Goal: Task Accomplishment & Management: Use online tool/utility

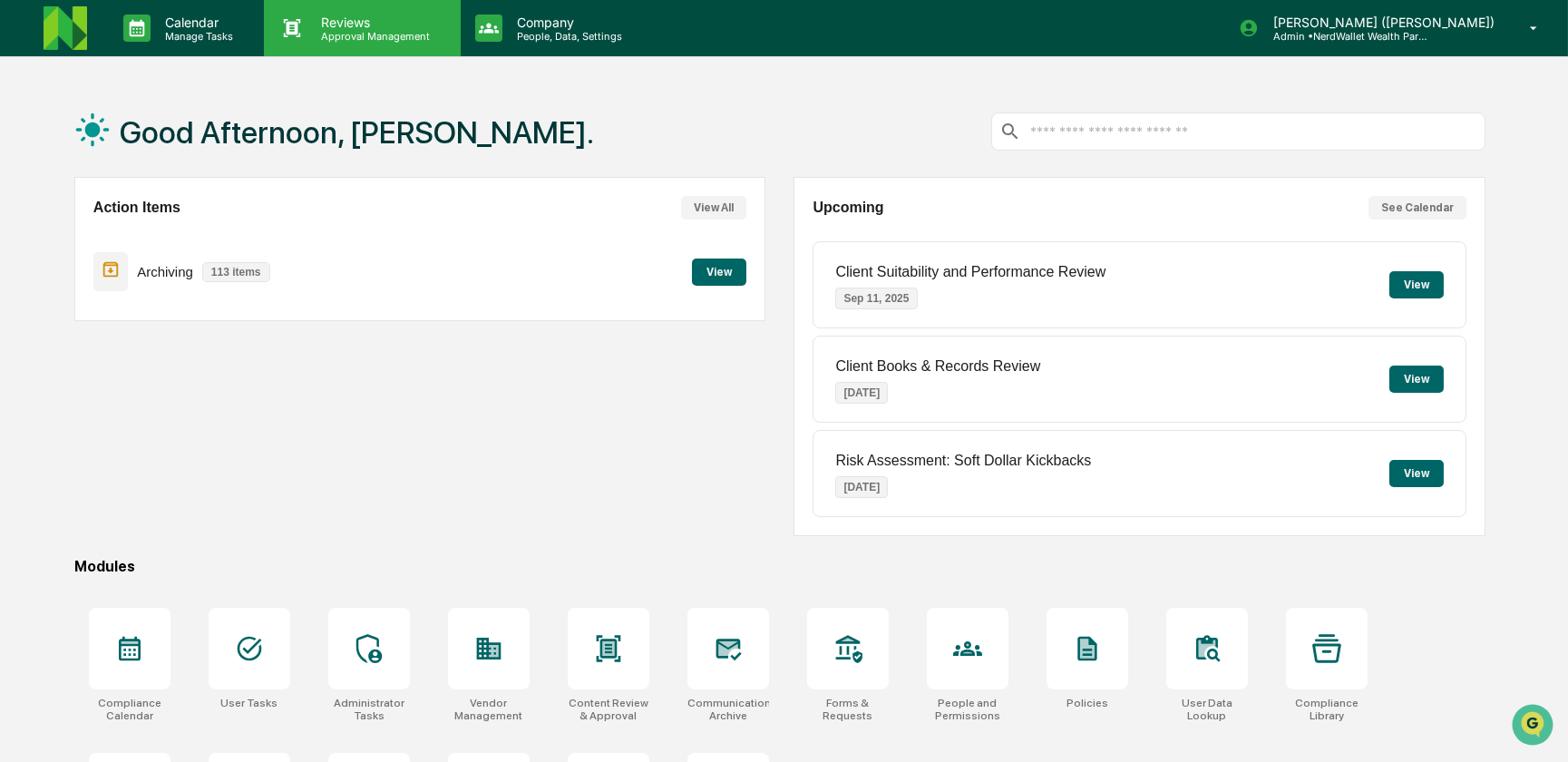
click at [345, 35] on p "Approval Management" at bounding box center [373, 36] width 133 height 13
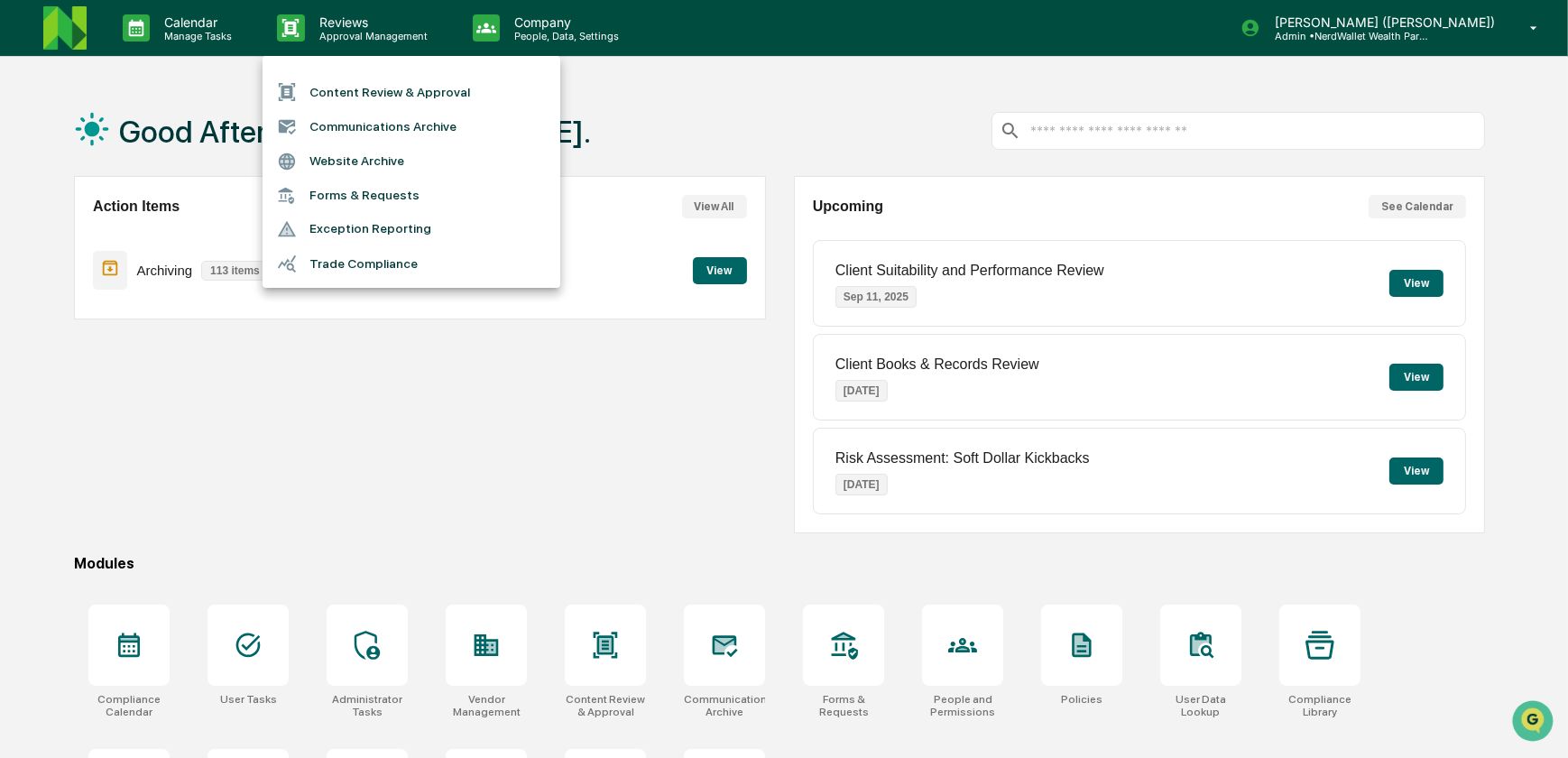
click at [355, 89] on li "Content Review & Approval" at bounding box center [411, 91] width 297 height 34
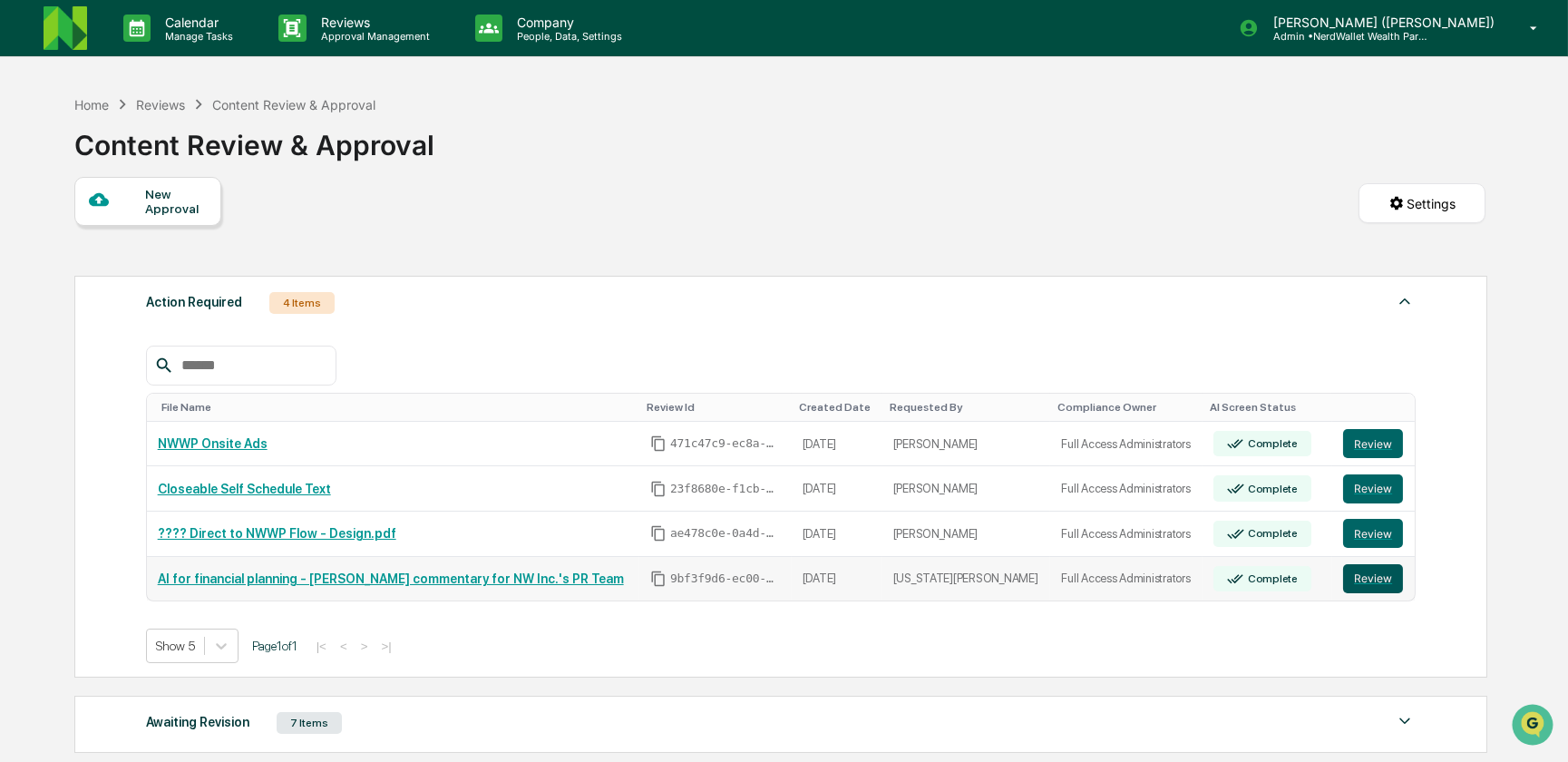
click at [1364, 587] on button "Review" at bounding box center [1372, 579] width 60 height 29
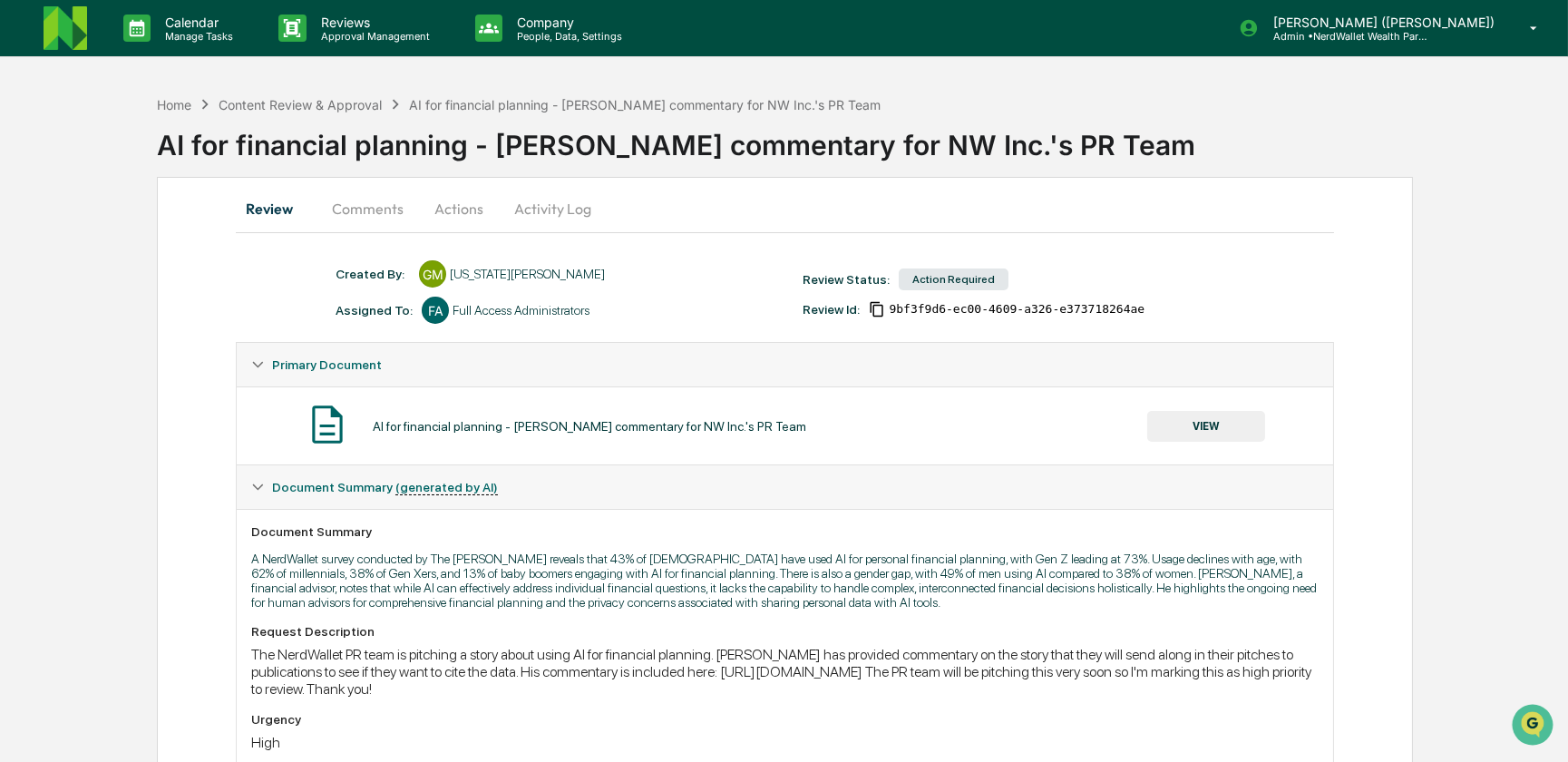
click at [375, 202] on button "Comments" at bounding box center [367, 208] width 101 height 44
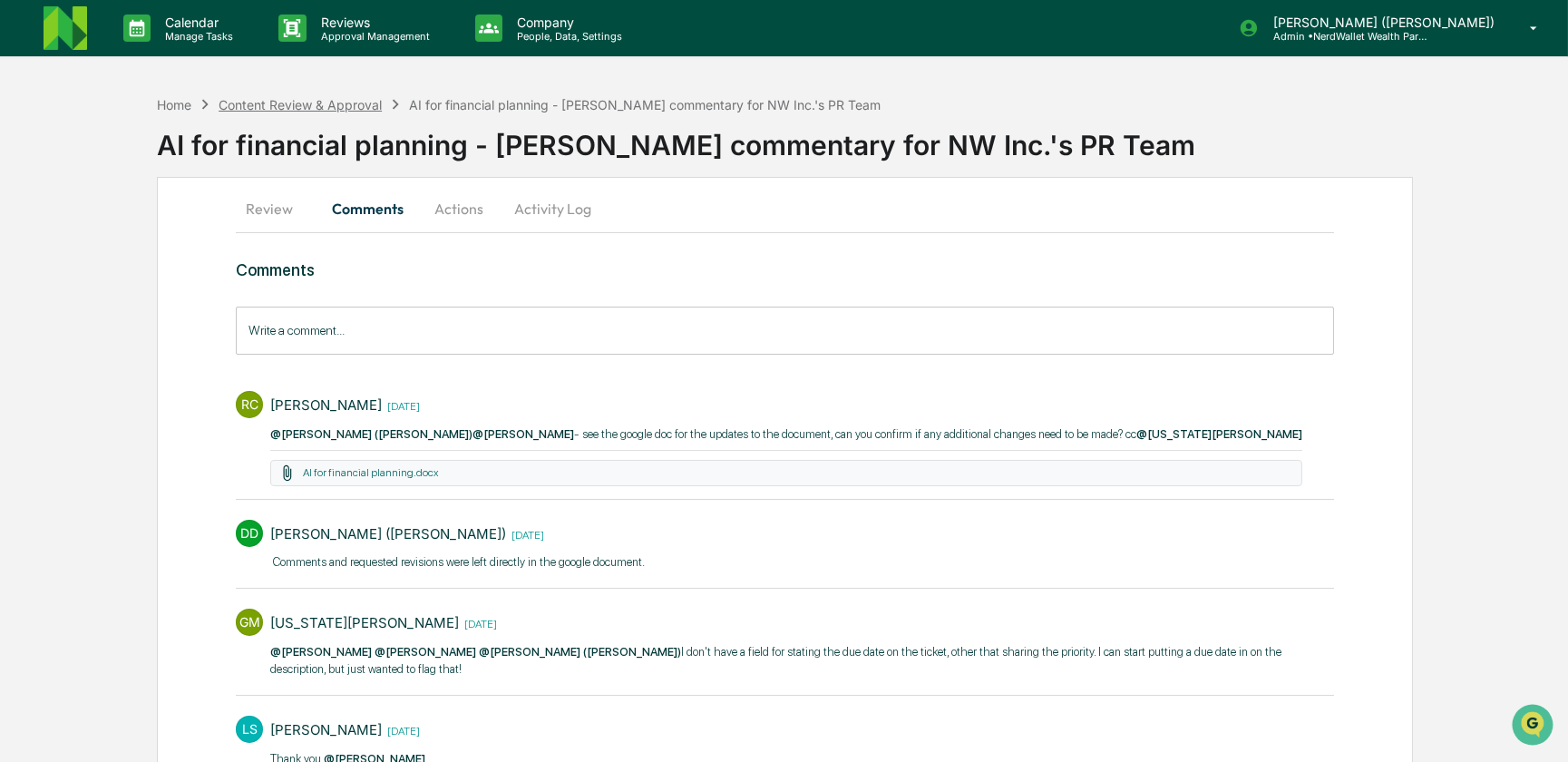
click at [340, 105] on div "Content Review & Approval" at bounding box center [300, 105] width 163 height 16
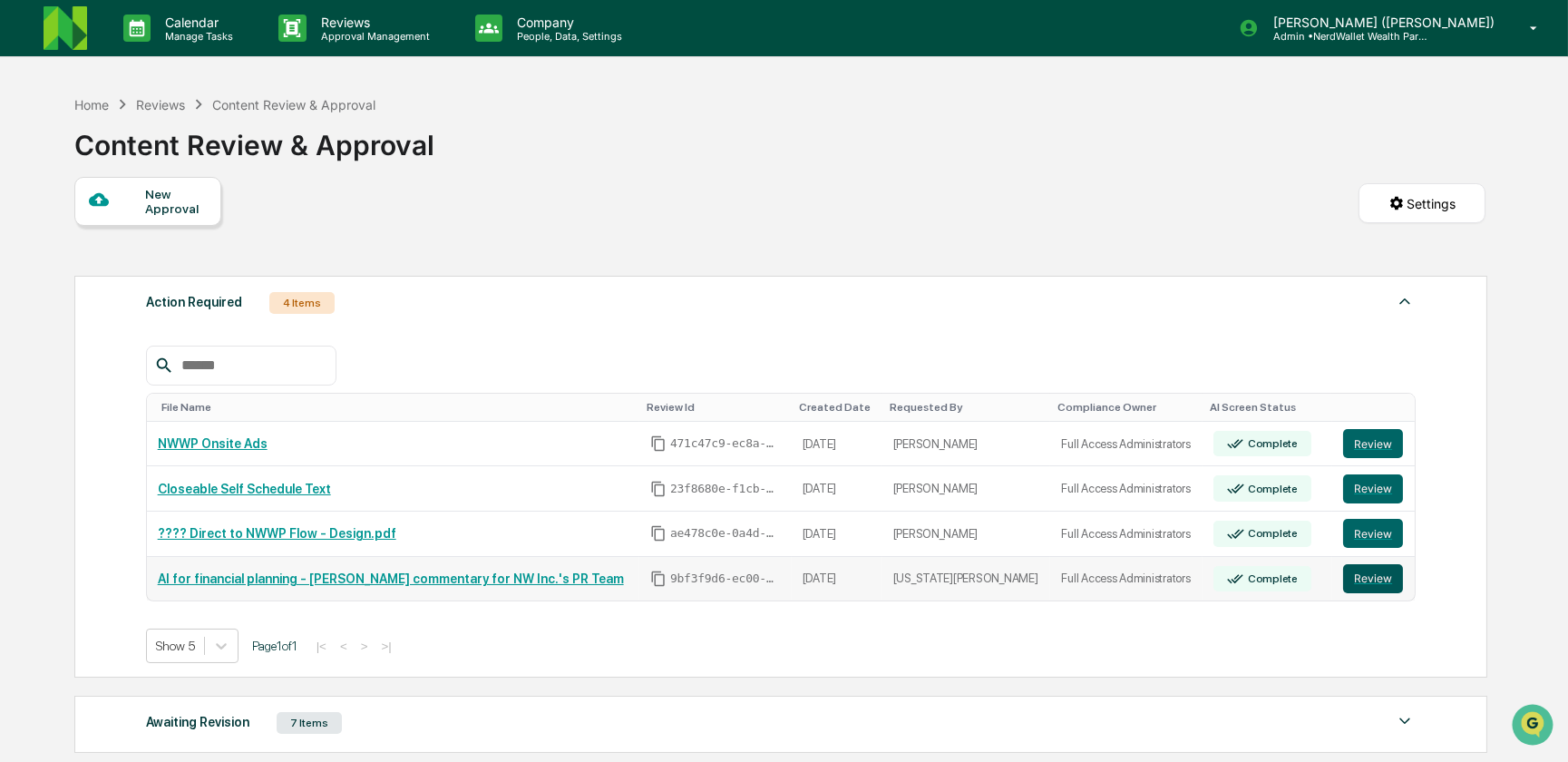
click at [1367, 578] on button "Review" at bounding box center [1372, 579] width 60 height 29
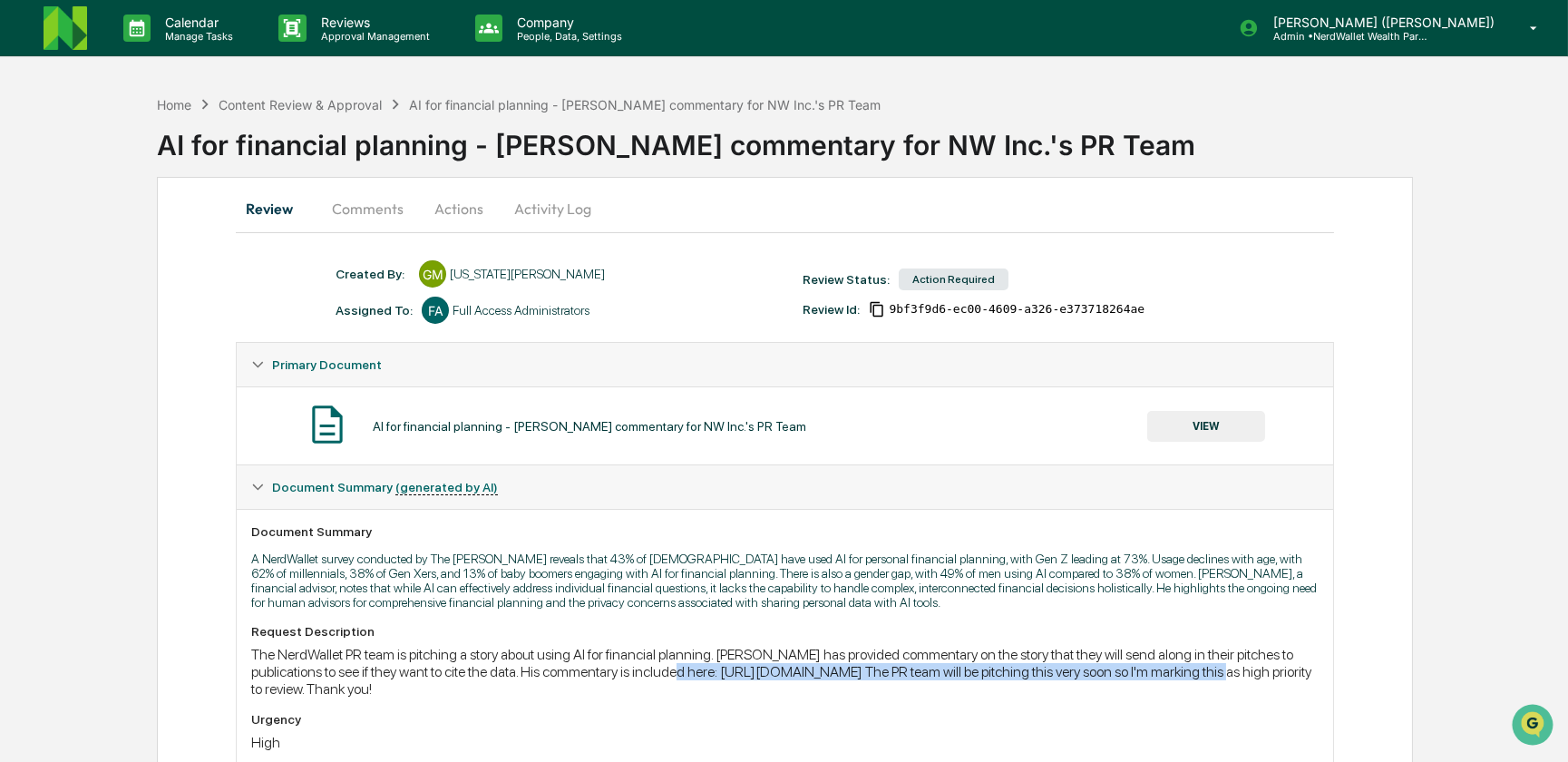
drag, startPoint x: 650, startPoint y: 680, endPoint x: 1301, endPoint y: 675, distance: 651.0
click at [1301, 675] on div "The NerdWallet PR team is pitching a story about using AI for financial plannin…" at bounding box center [784, 671] width 1066 height 52
copy div "[URL][DOMAIN_NAME]"
click at [454, 211] on button "Actions" at bounding box center [459, 208] width 82 height 44
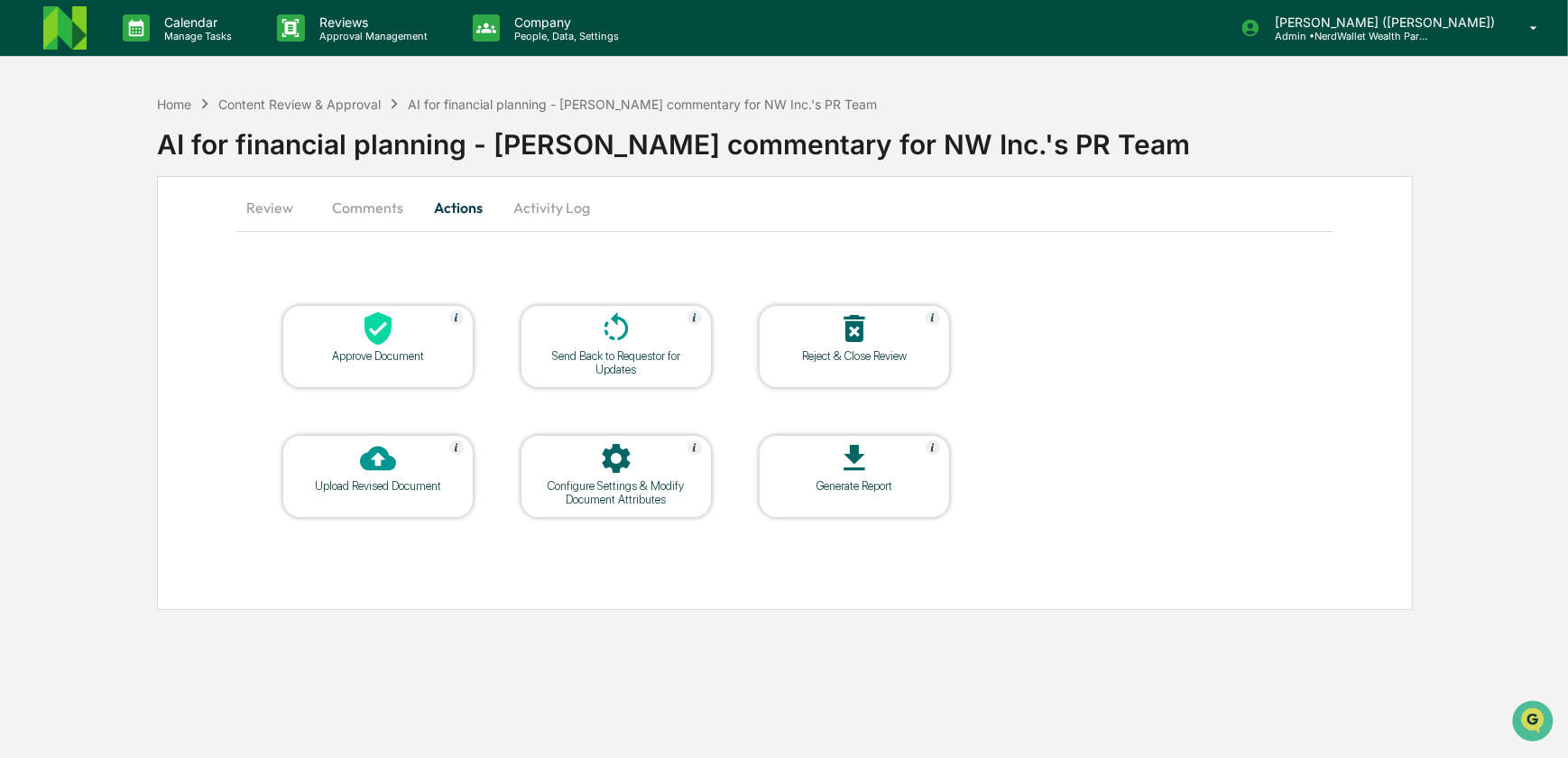
click at [612, 355] on div "Send Back to Requestor for Updates" at bounding box center [616, 362] width 162 height 27
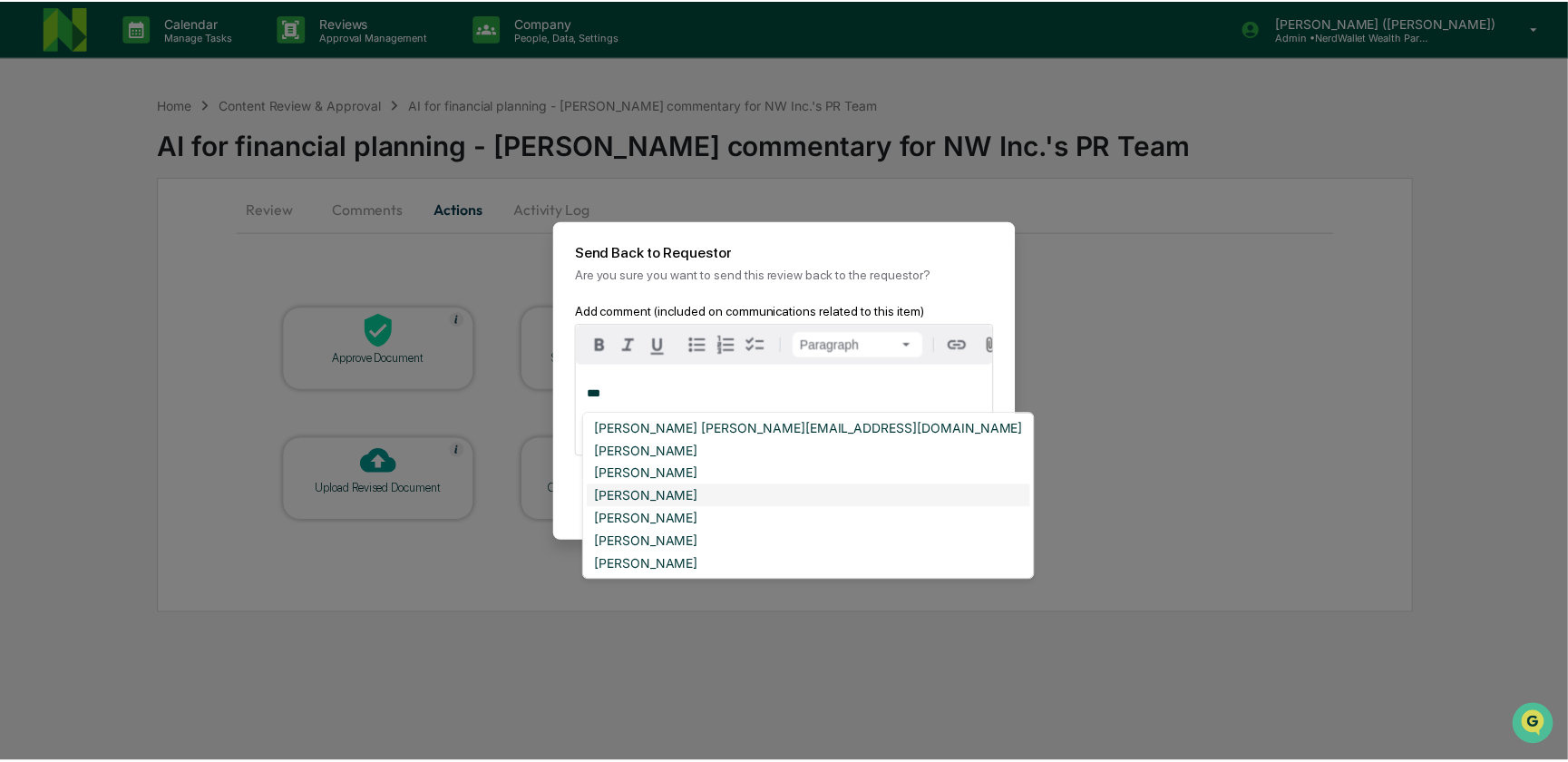
scroll to position [208, 0]
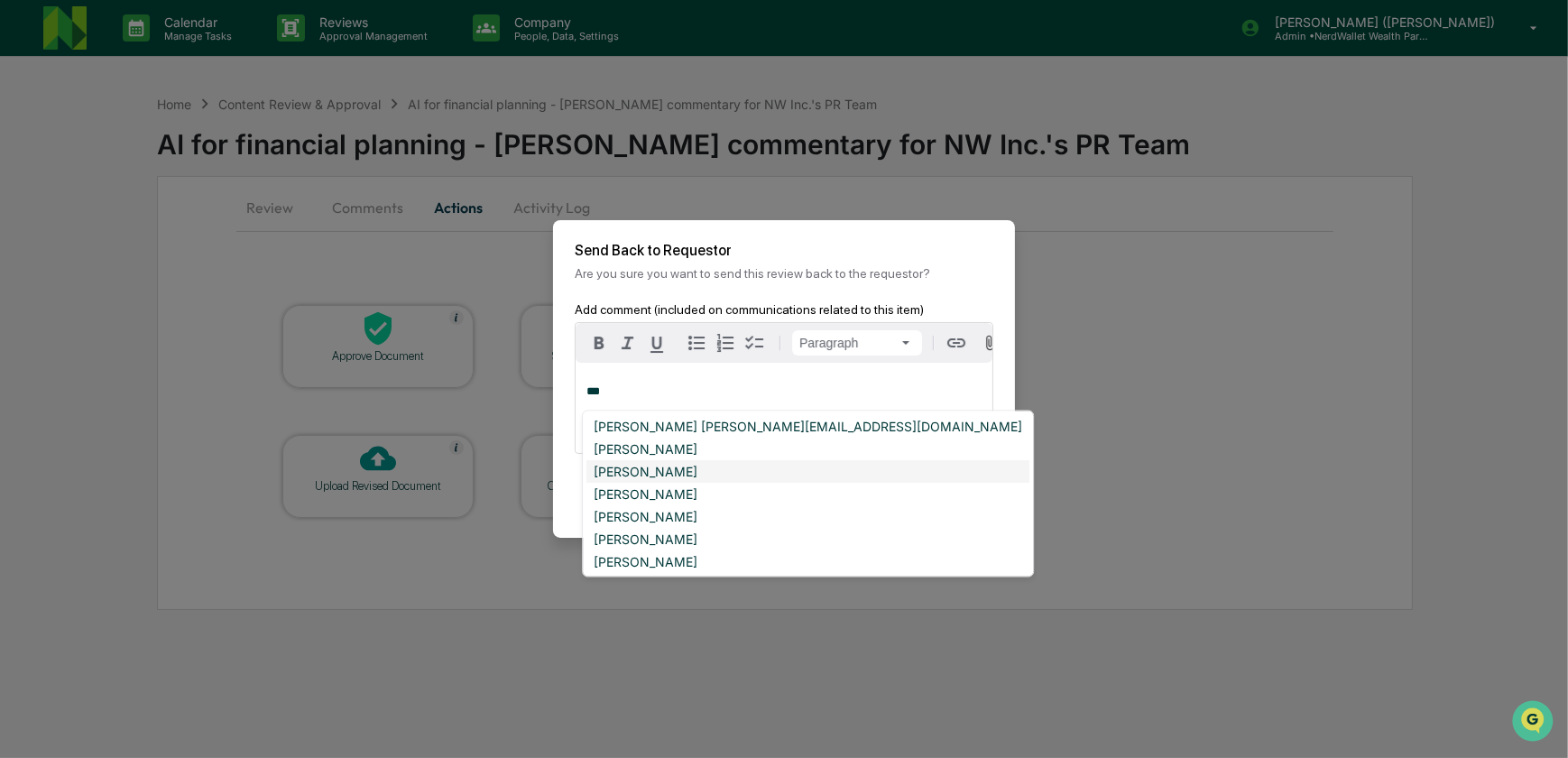
click at [633, 472] on div "[PERSON_NAME]" at bounding box center [808, 471] width 443 height 22
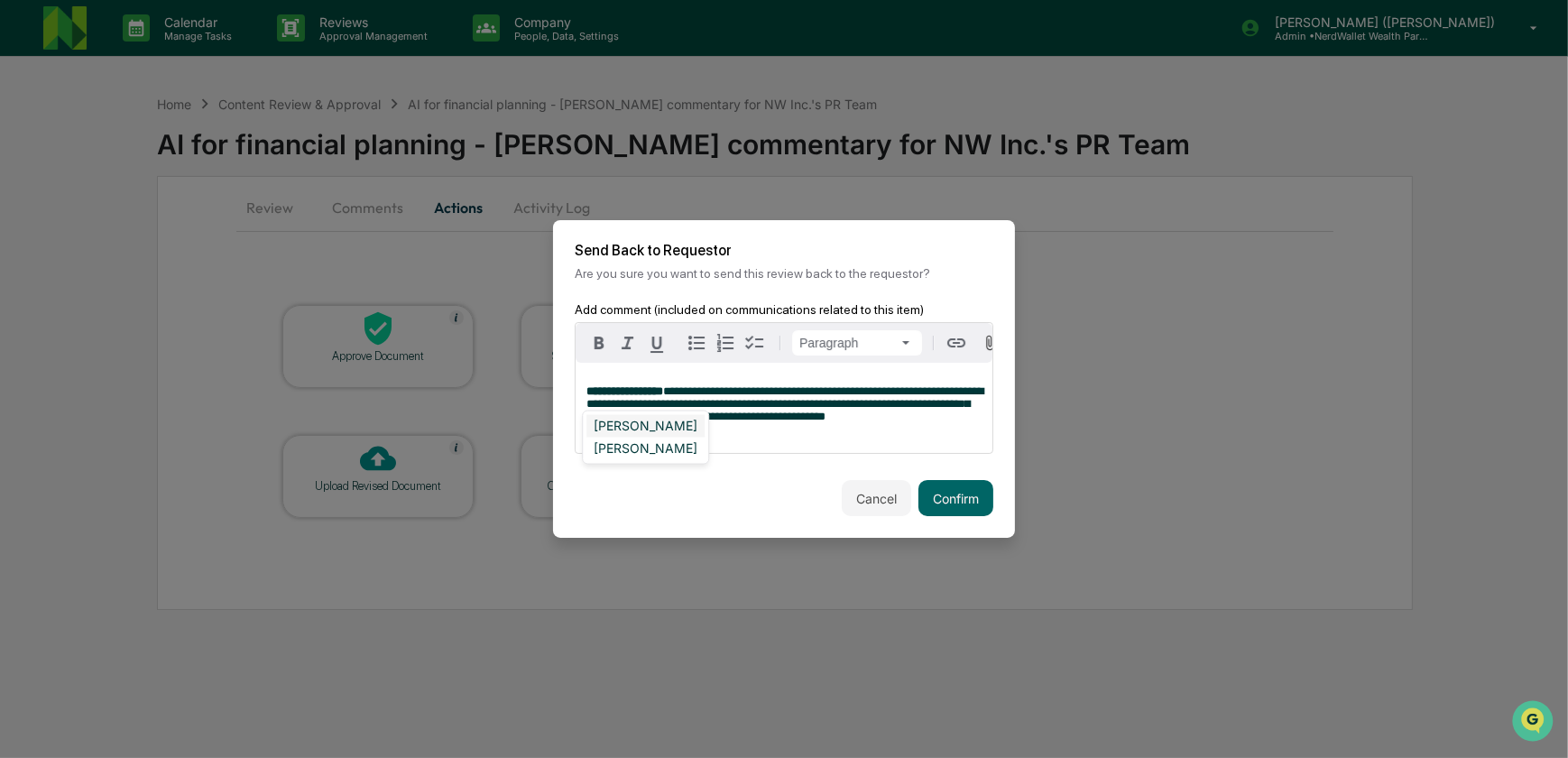
click at [638, 431] on div "[PERSON_NAME]" at bounding box center [646, 426] width 119 height 22
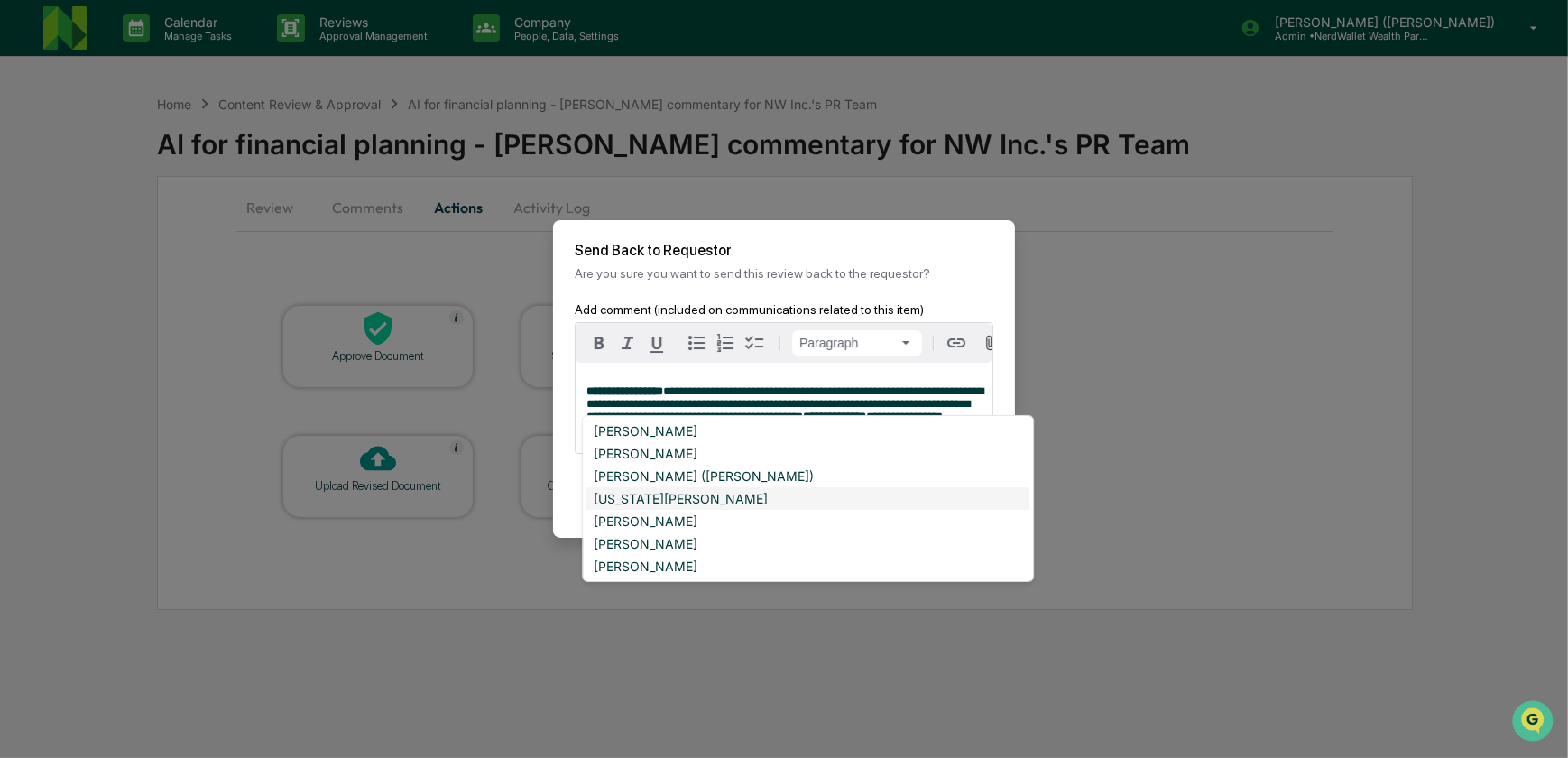
click at [656, 499] on div "Georgia McIntyre" at bounding box center [808, 498] width 443 height 22
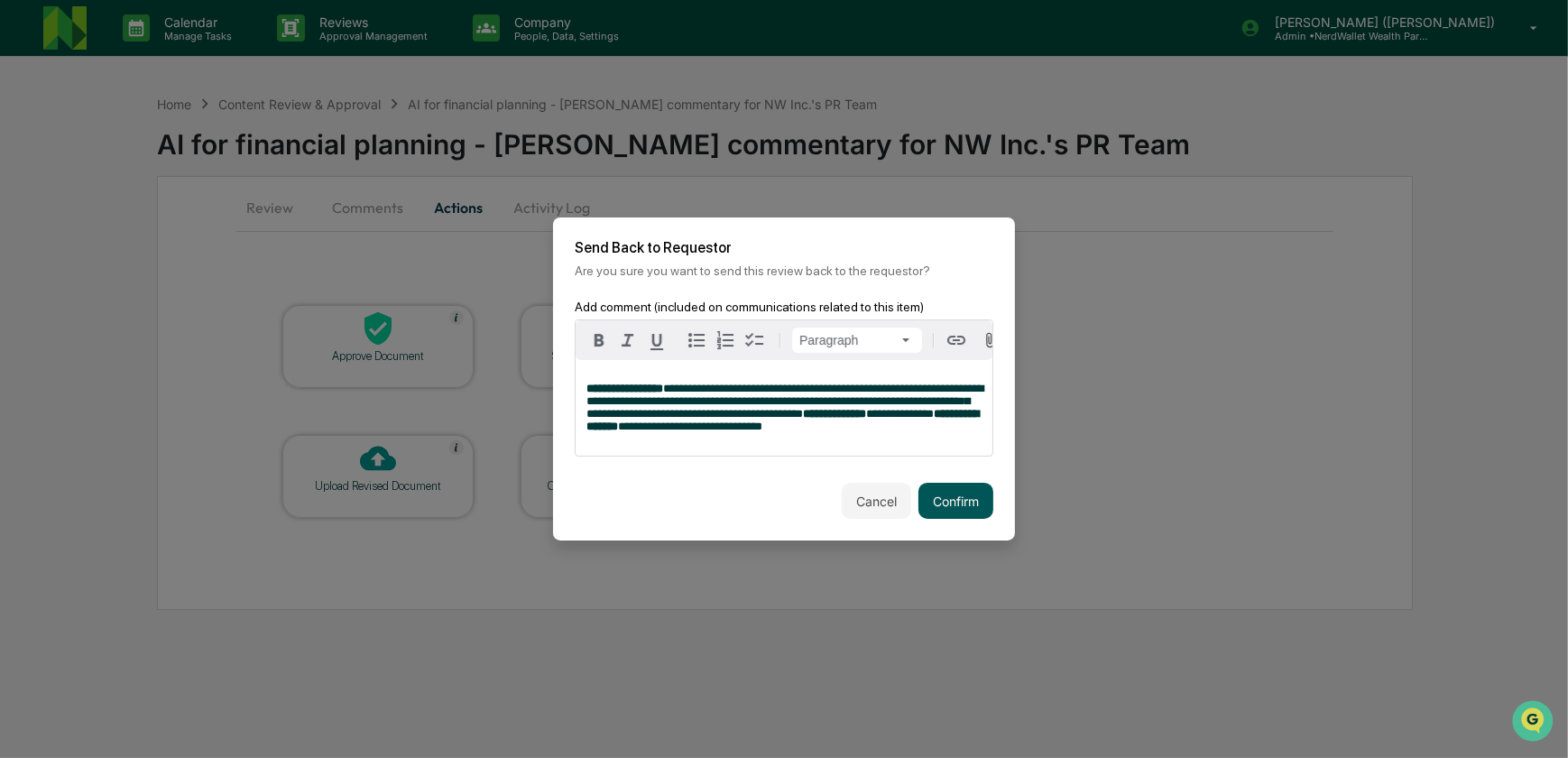
click at [953, 512] on button "Confirm" at bounding box center [955, 500] width 75 height 36
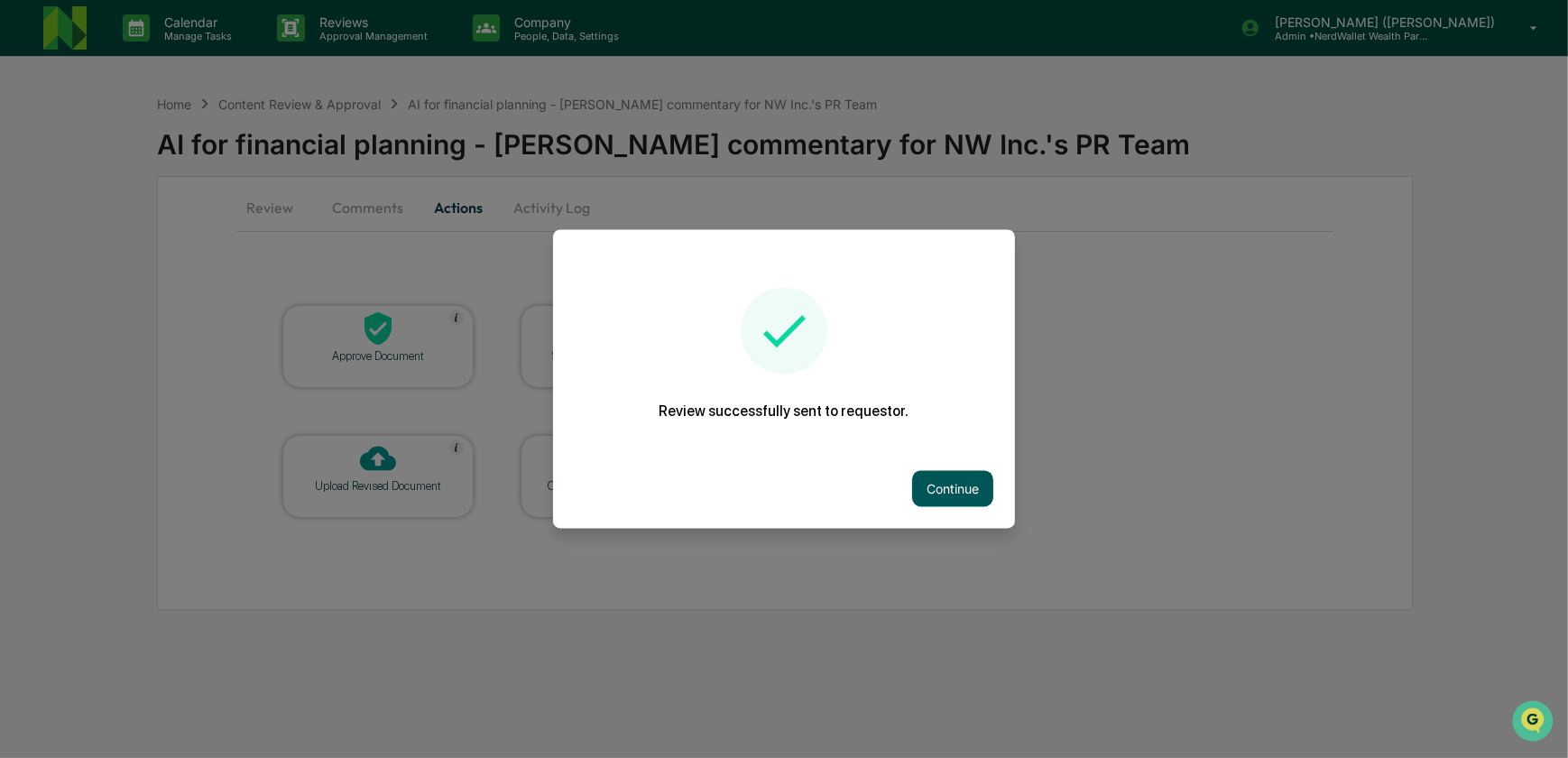
click at [962, 491] on button "Continue" at bounding box center [953, 489] width 82 height 36
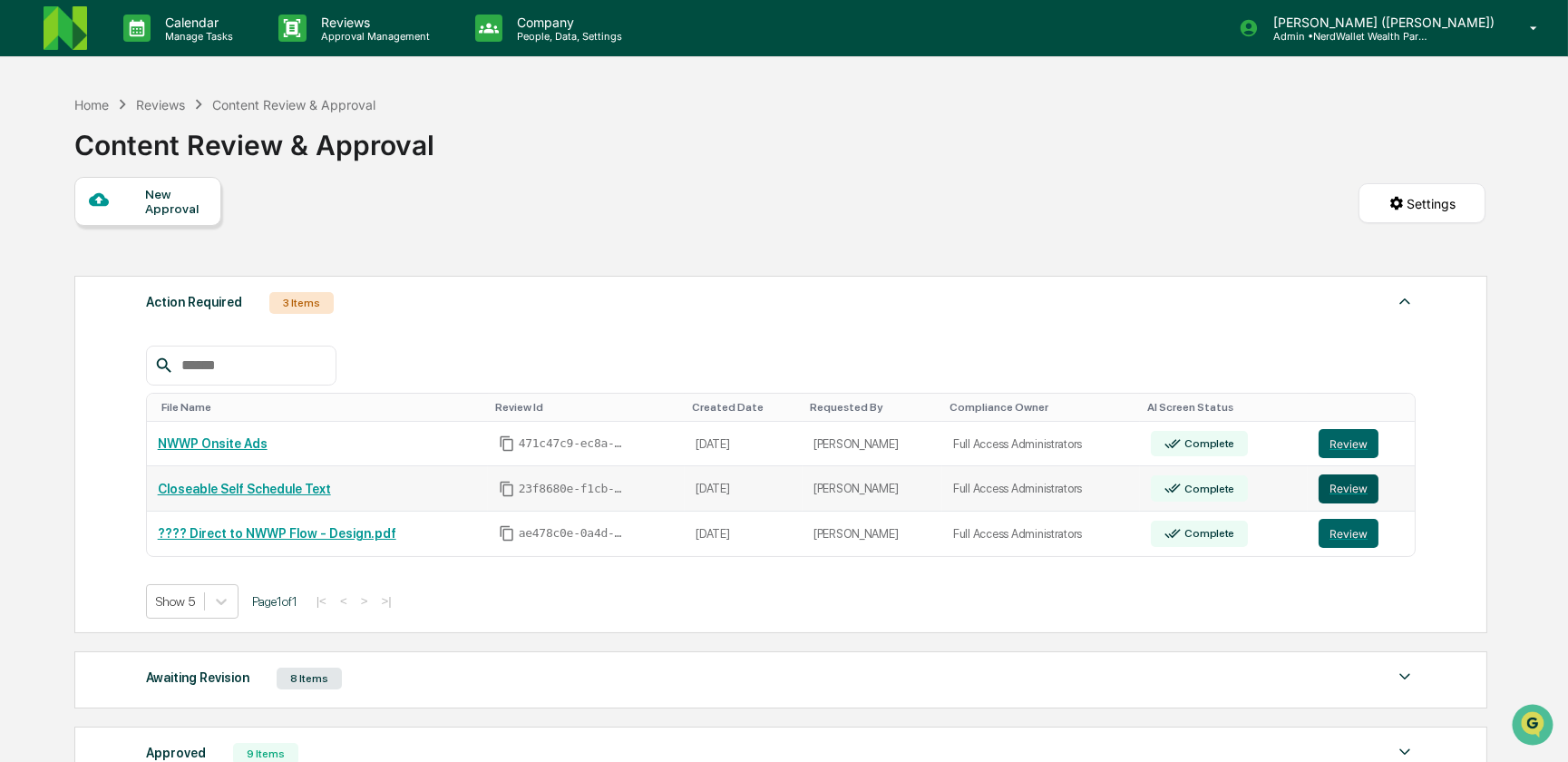
click at [1342, 489] on button "Review" at bounding box center [1347, 489] width 60 height 29
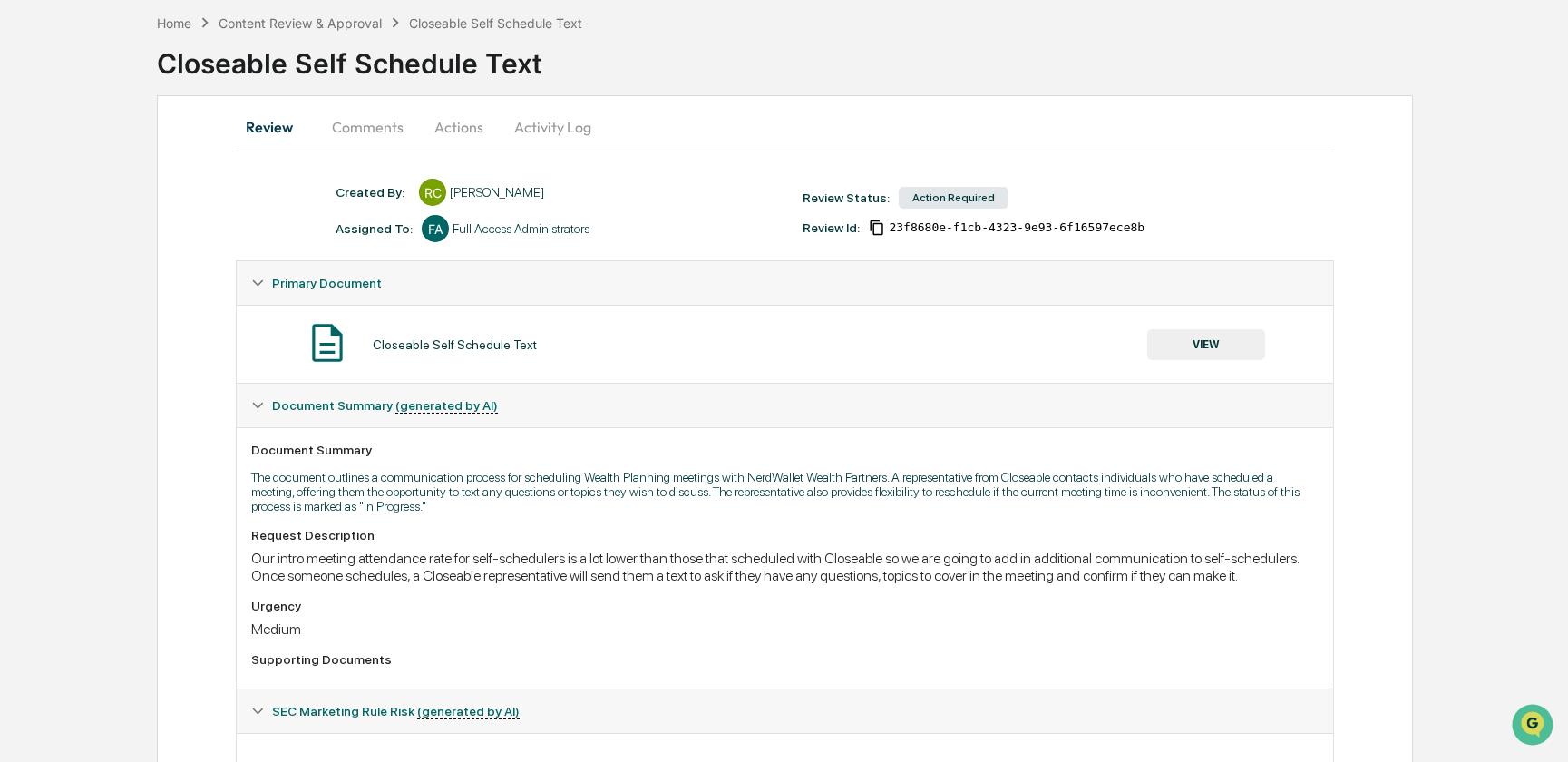
scroll to position [184, 0]
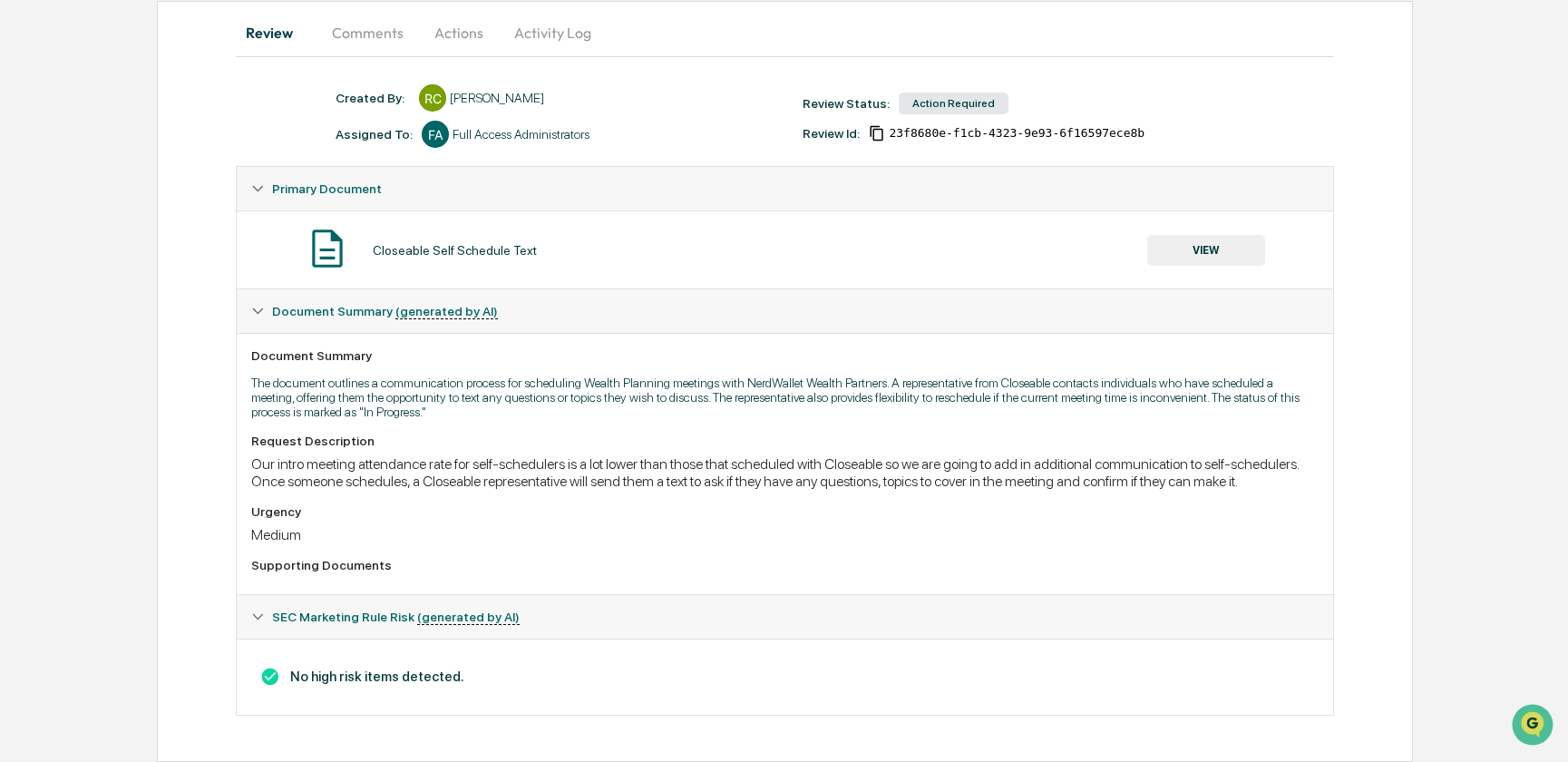
click at [355, 23] on button "Comments" at bounding box center [367, 32] width 101 height 44
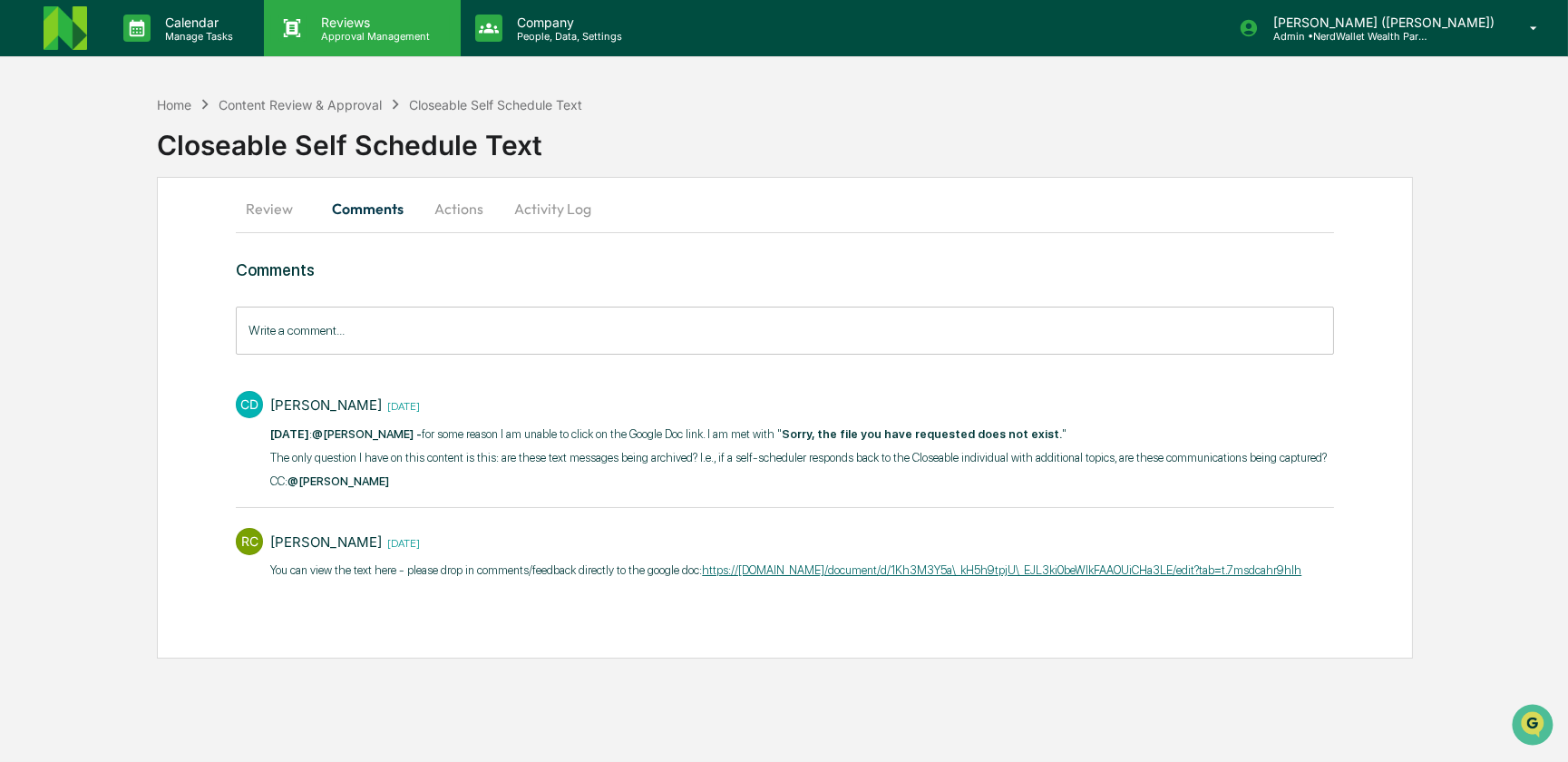
scroll to position [0, 0]
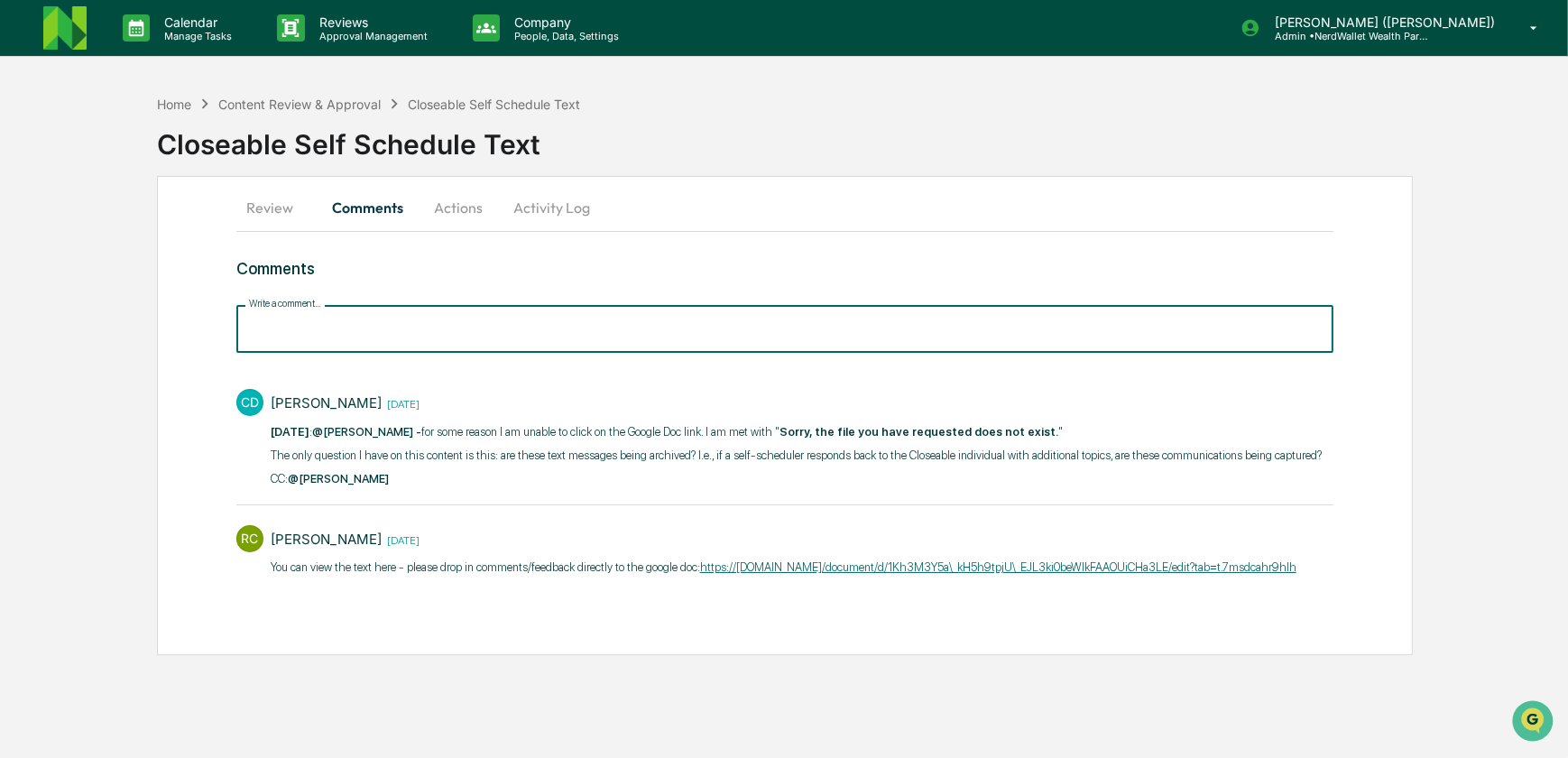
click at [315, 330] on input "Write a comment..." at bounding box center [785, 328] width 1098 height 48
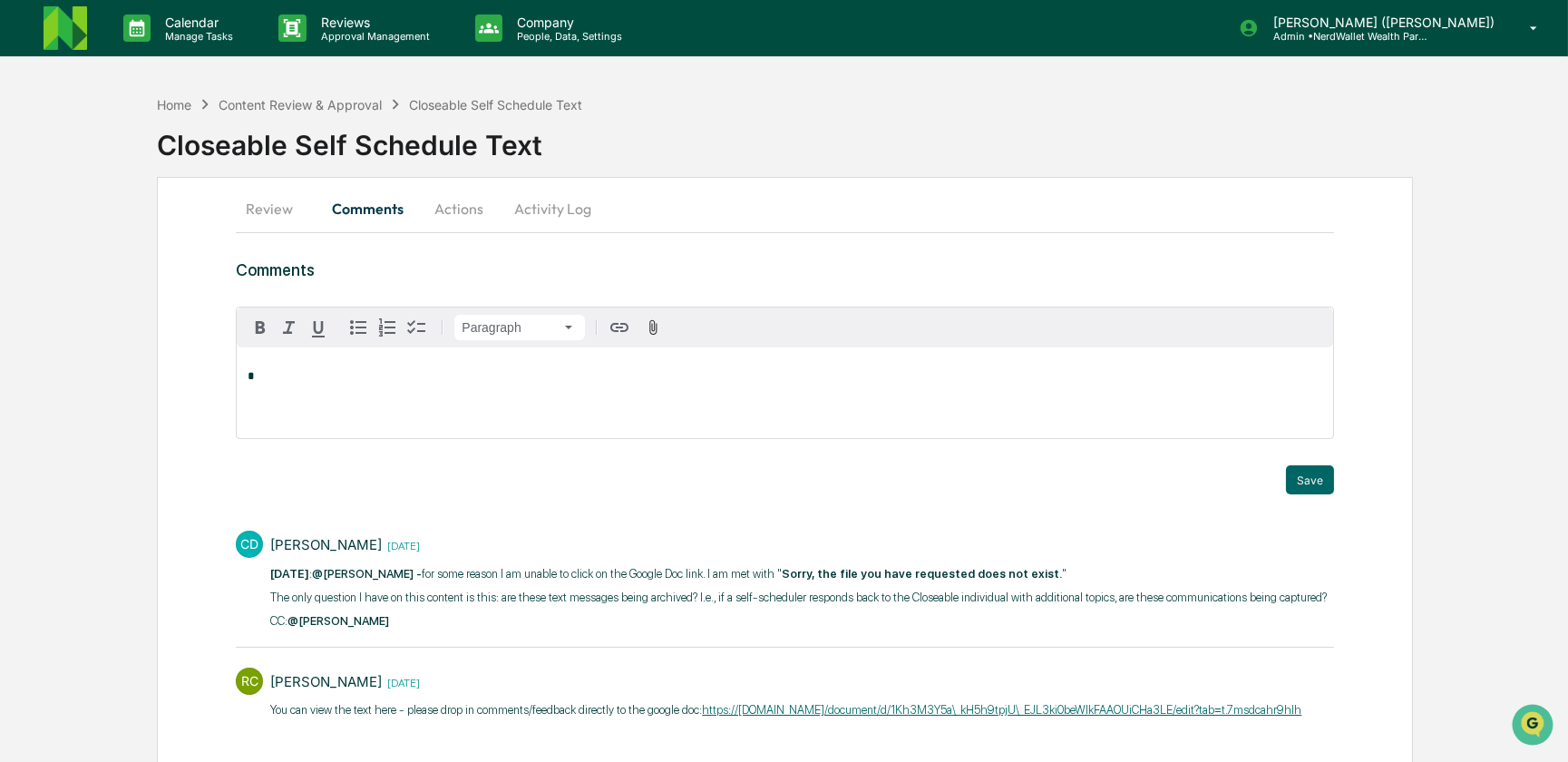
click at [408, 385] on div "*" at bounding box center [784, 393] width 1095 height 91
click at [497, 395] on div "**********" at bounding box center [784, 393] width 1095 height 91
click at [595, 396] on div "**********" at bounding box center [784, 393] width 1095 height 91
click at [351, 365] on div "**********" at bounding box center [784, 393] width 1095 height 91
click at [277, 453] on div "[PERSON_NAME]" at bounding box center [308, 450] width 119 height 22
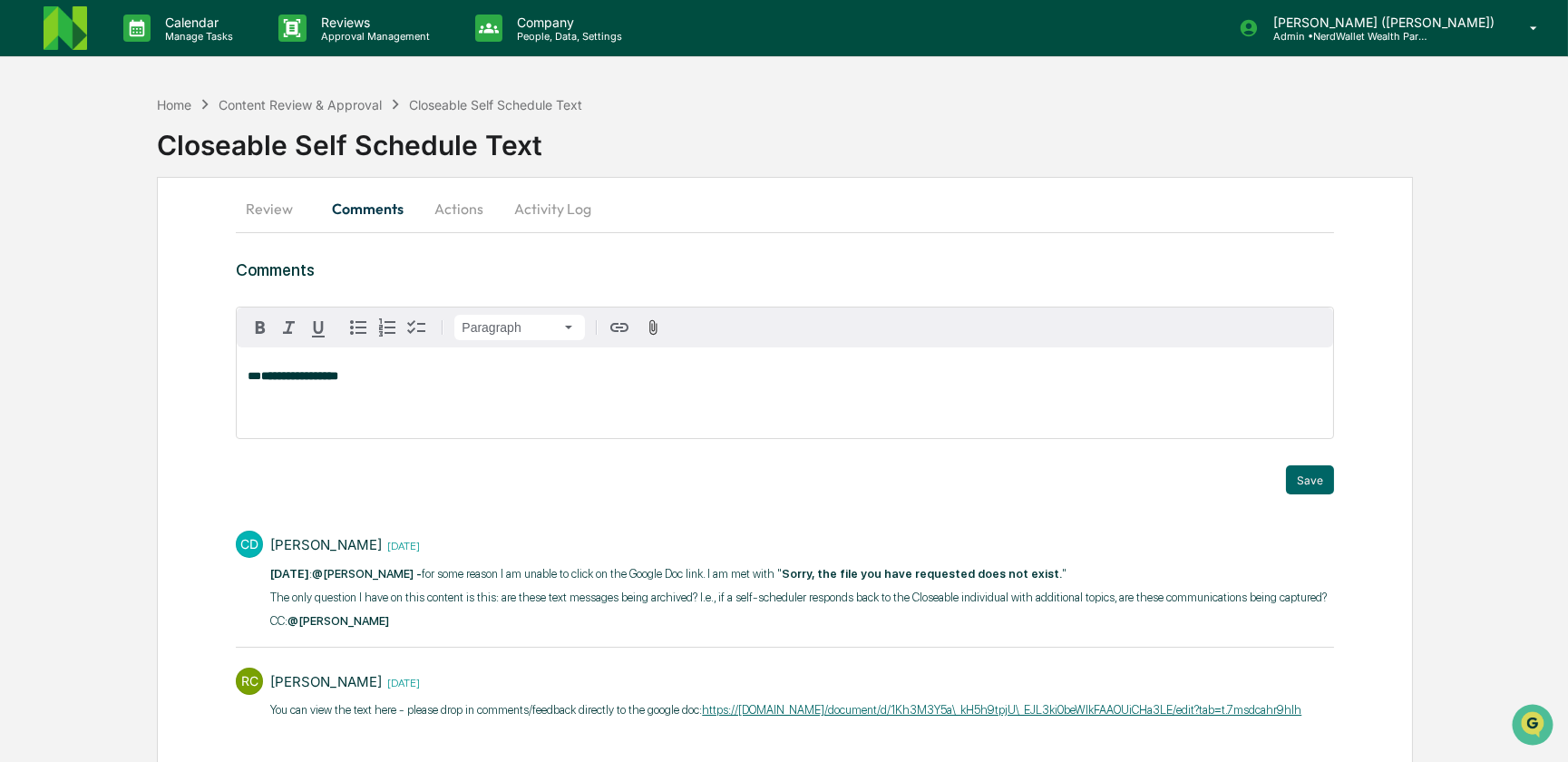
click at [271, 381] on strong "**********" at bounding box center [299, 376] width 77 height 12
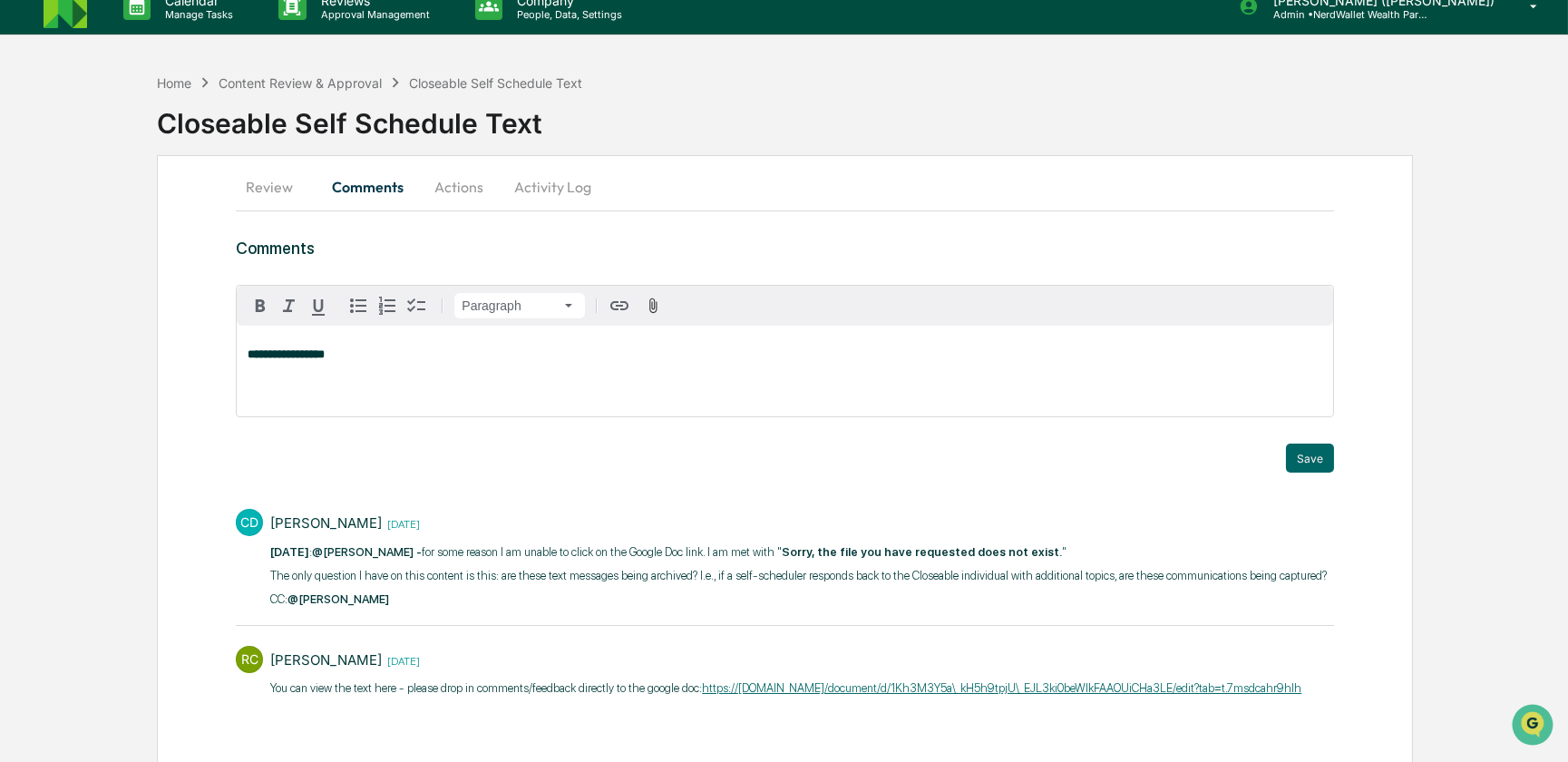
scroll to position [34, 0]
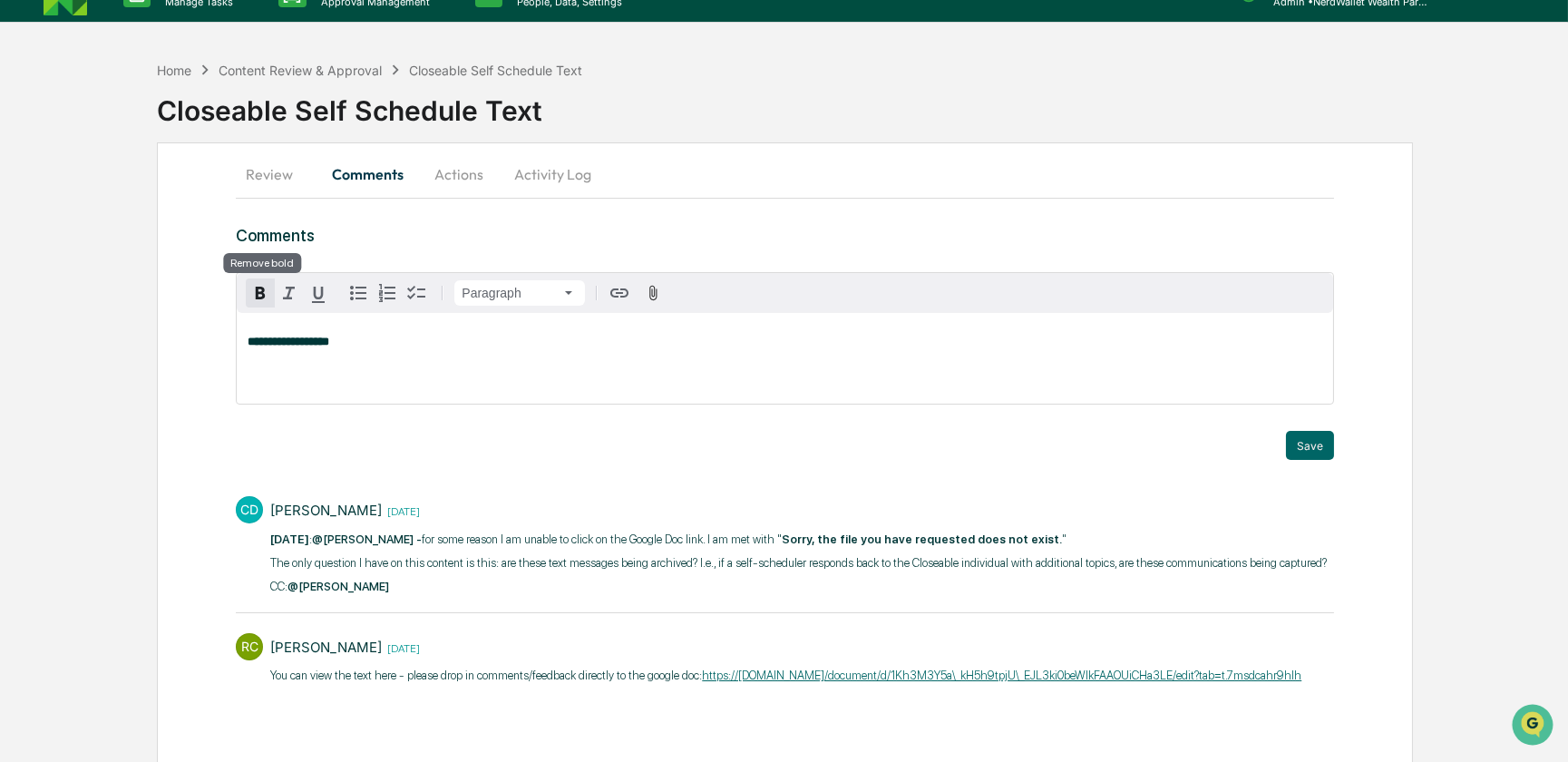
click at [261, 290] on icon "button" at bounding box center [260, 293] width 21 height 21
drag, startPoint x: 561, startPoint y: 344, endPoint x: 326, endPoint y: 341, distance: 235.0
click at [242, 343] on div "**********" at bounding box center [784, 358] width 1095 height 91
click at [453, 177] on button "Actions" at bounding box center [459, 174] width 82 height 44
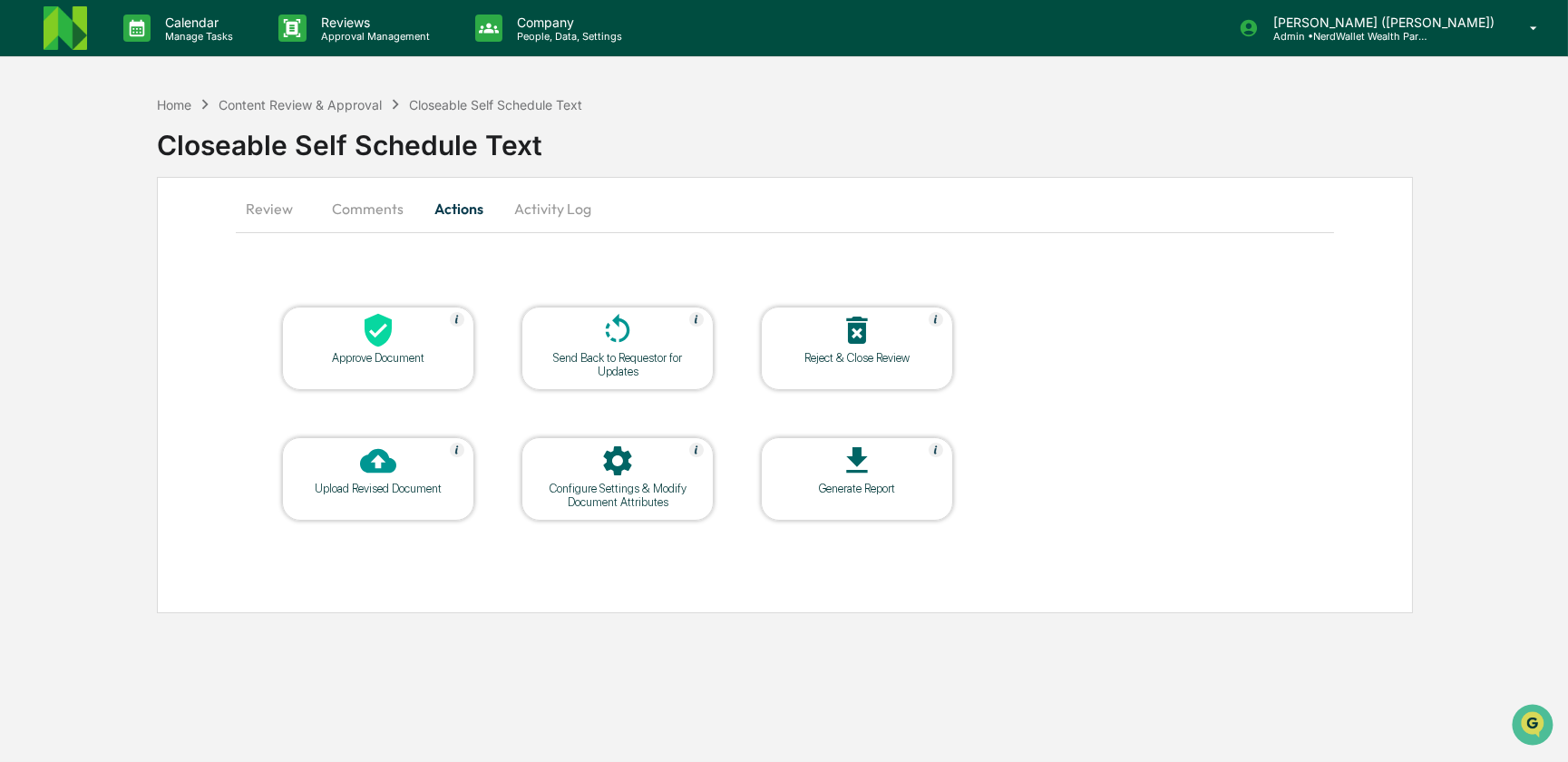
scroll to position [0, 0]
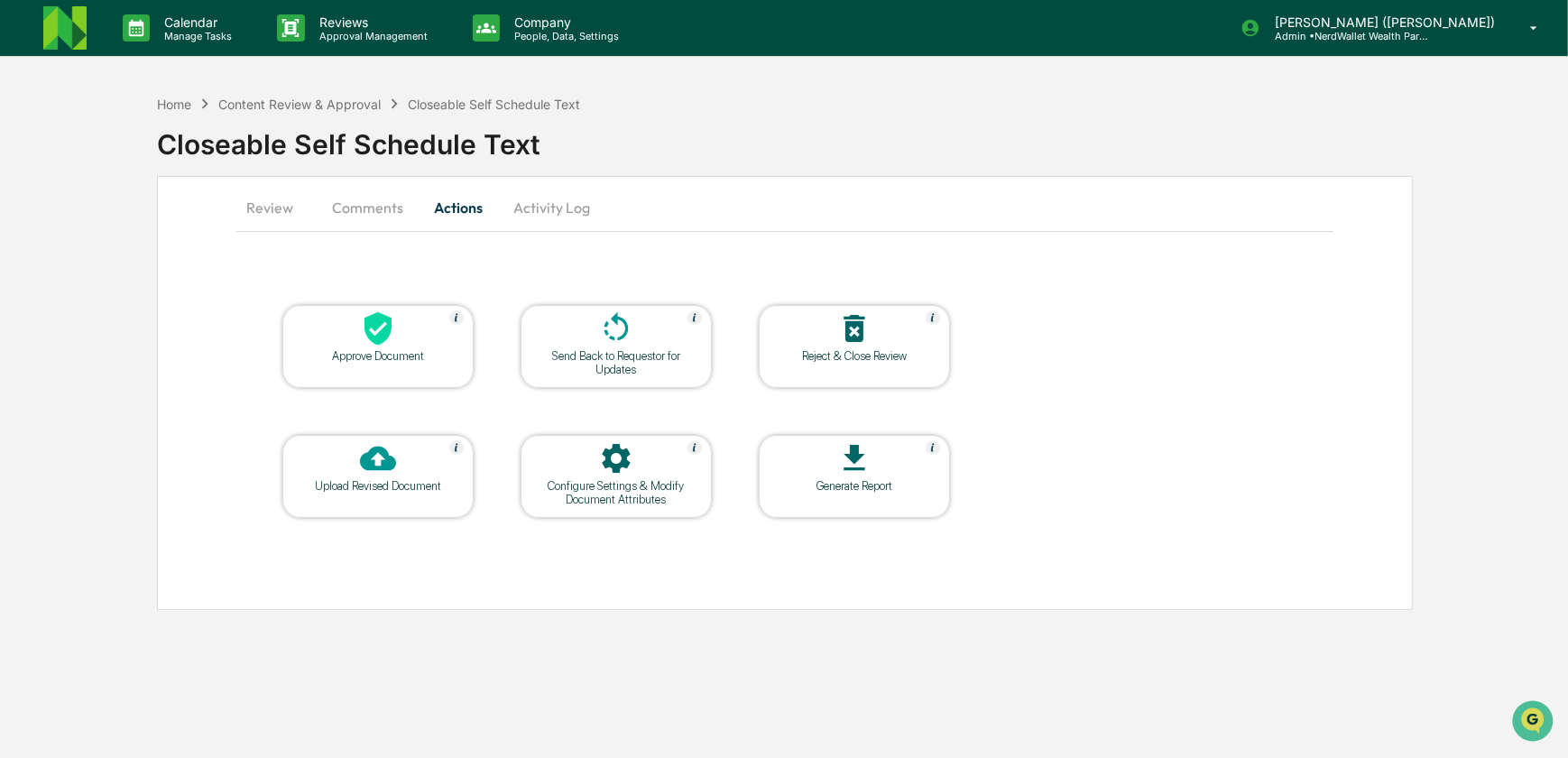
click at [637, 361] on div "Send Back to Requestor for Updates" at bounding box center [616, 362] width 162 height 27
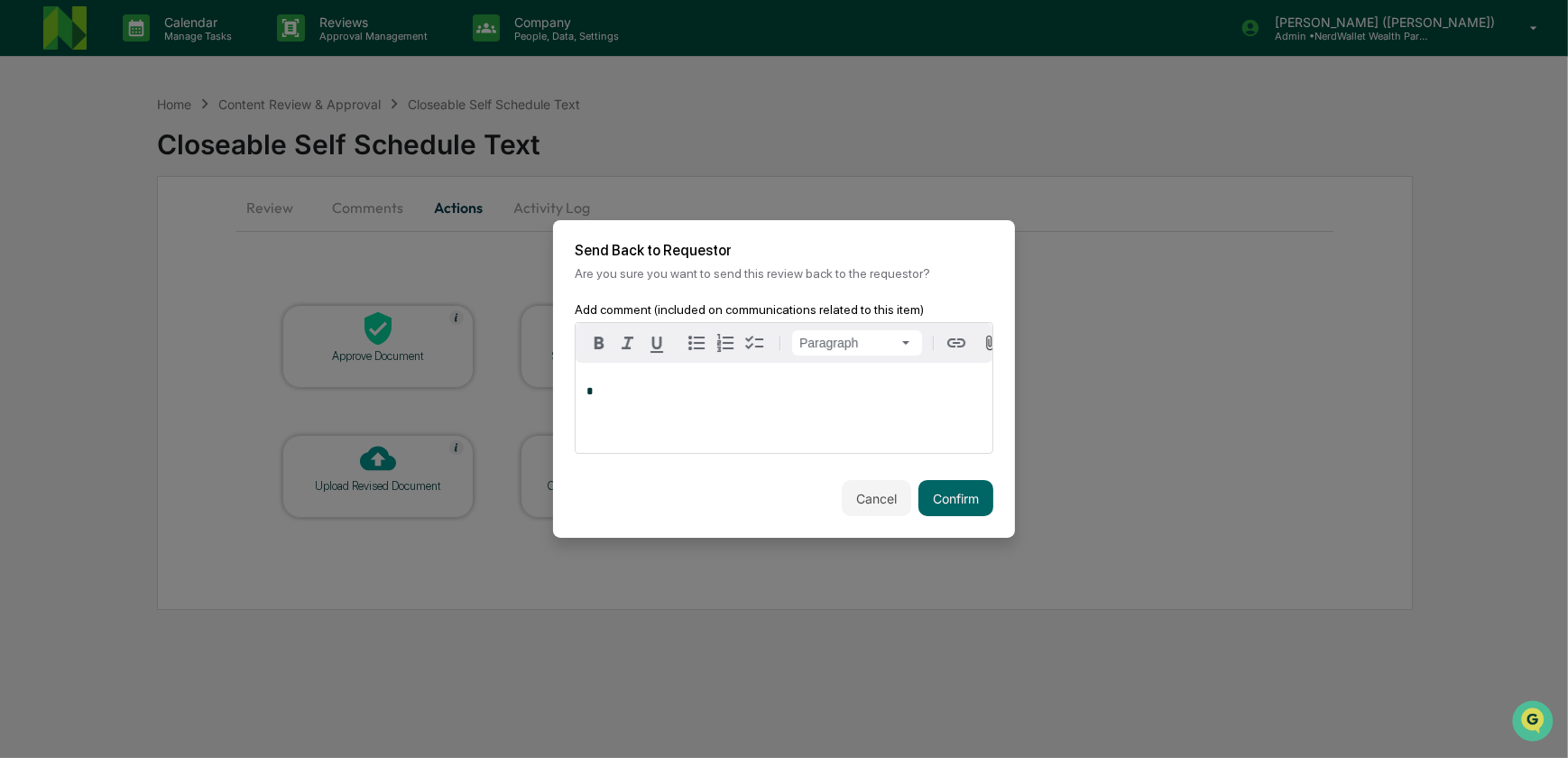
click at [647, 392] on p "*" at bounding box center [784, 392] width 395 height 13
click at [946, 500] on button "Confirm" at bounding box center [955, 498] width 75 height 36
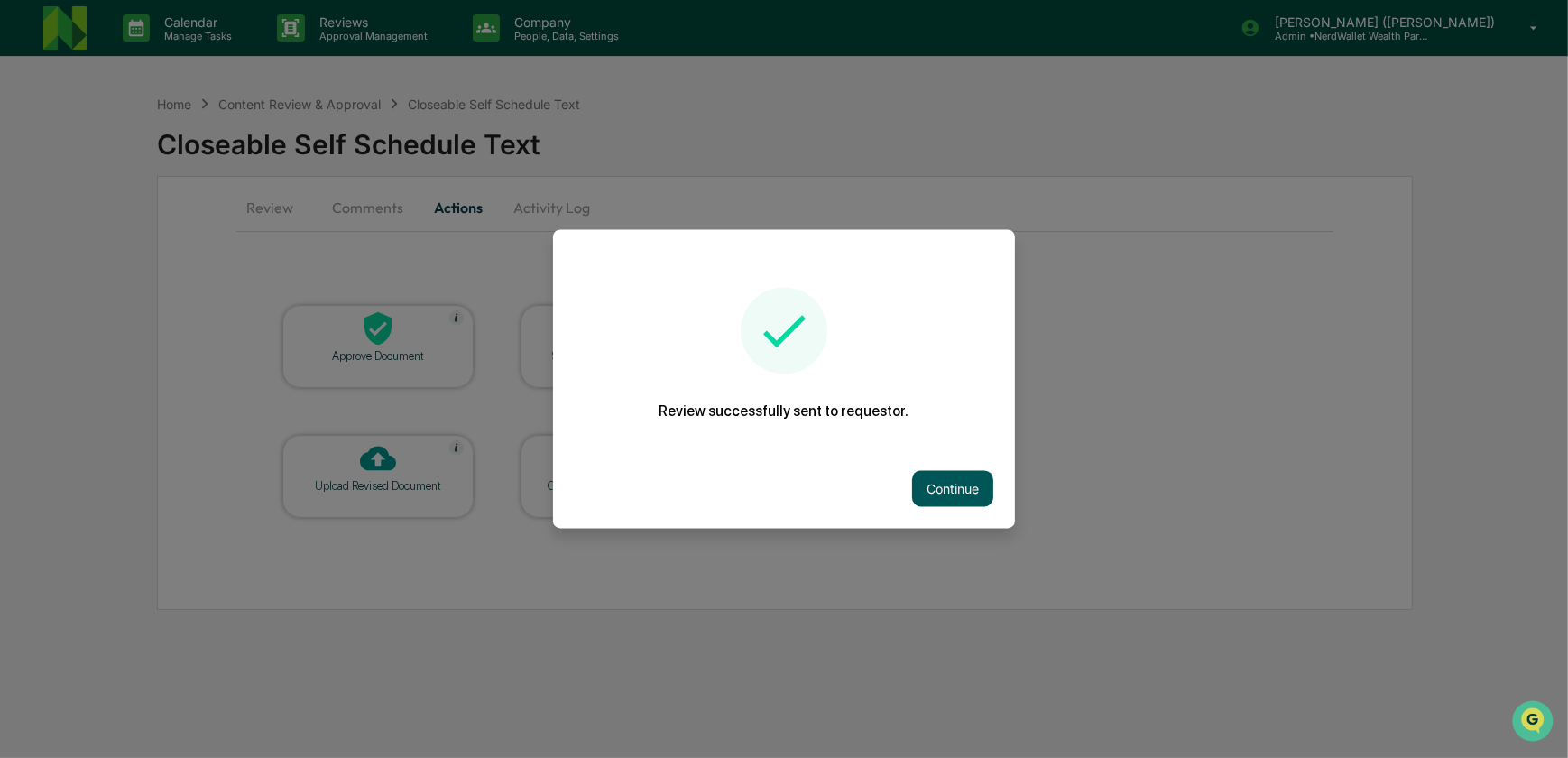
click at [942, 488] on button "Continue" at bounding box center [953, 489] width 82 height 36
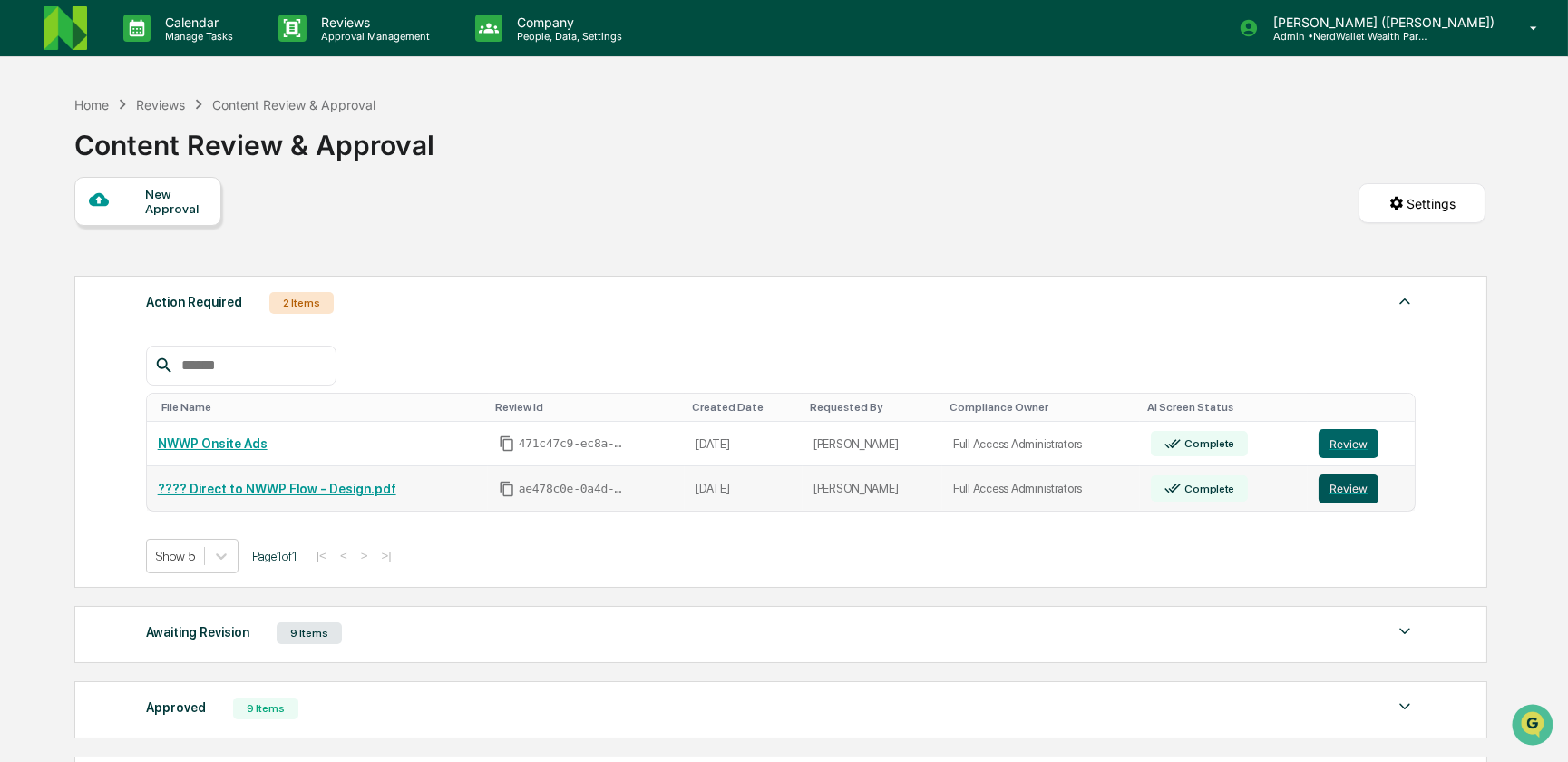
click at [1328, 490] on button "Review" at bounding box center [1347, 489] width 60 height 29
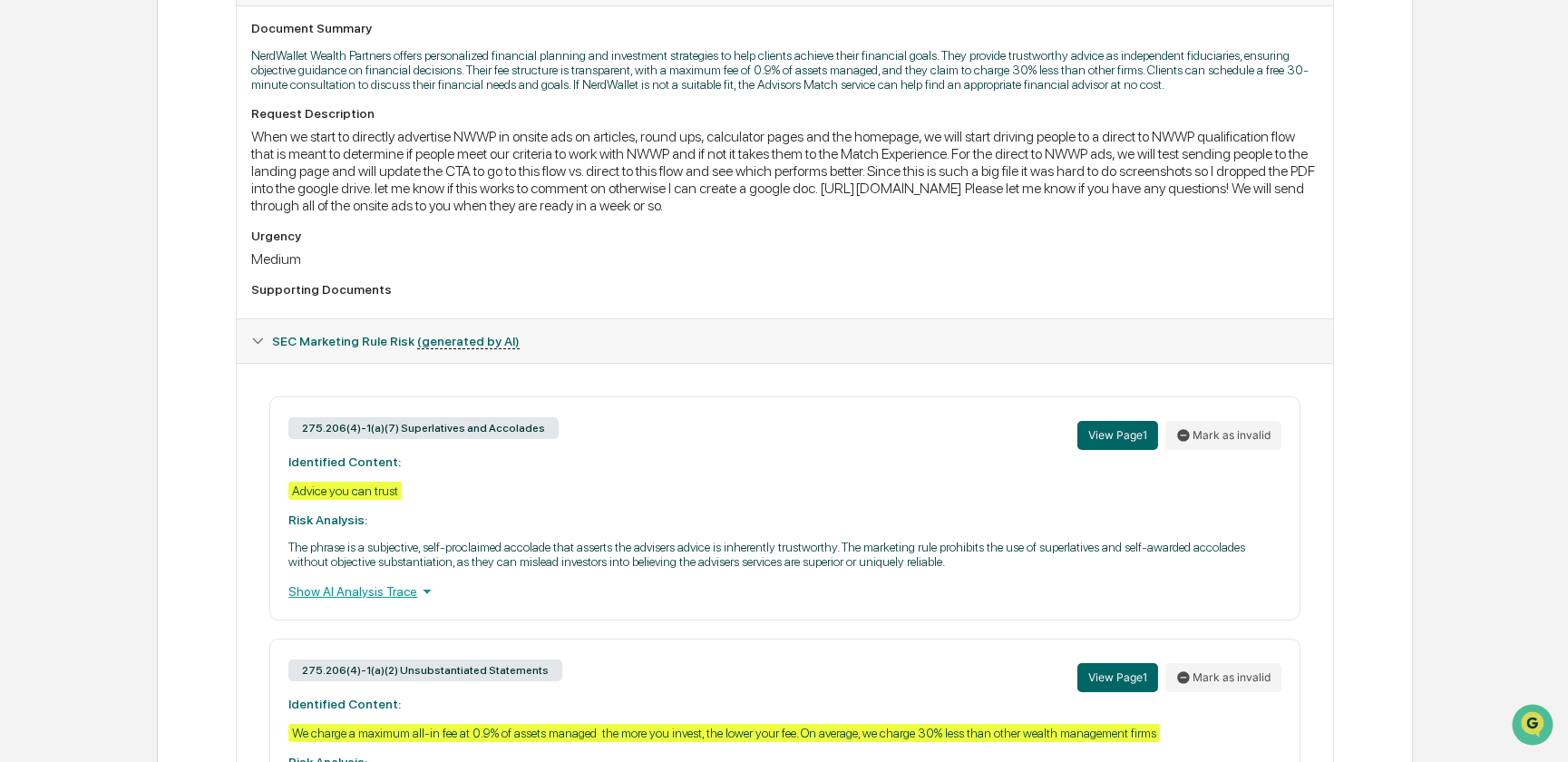
scroll to position [477, 0]
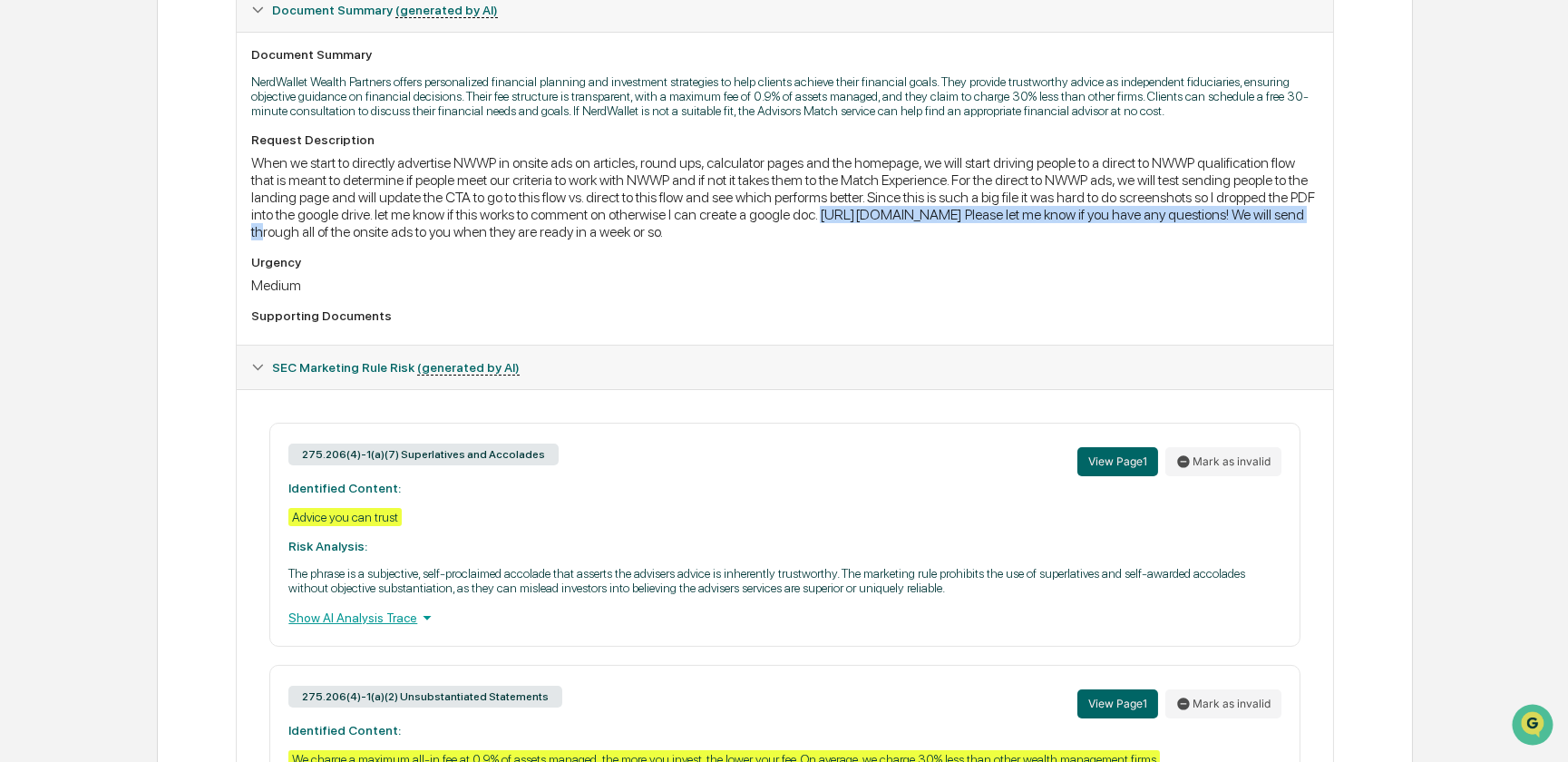
drag, startPoint x: 884, startPoint y: 222, endPoint x: 453, endPoint y: 240, distance: 431.4
click at [453, 240] on div "When we start to directly advertise NWWP in onsite ads on articles, round ups, …" at bounding box center [784, 197] width 1066 height 86
drag, startPoint x: 453, startPoint y: 240, endPoint x: 444, endPoint y: 234, distance: 10.8
copy div "[URL][DOMAIN_NAME]"
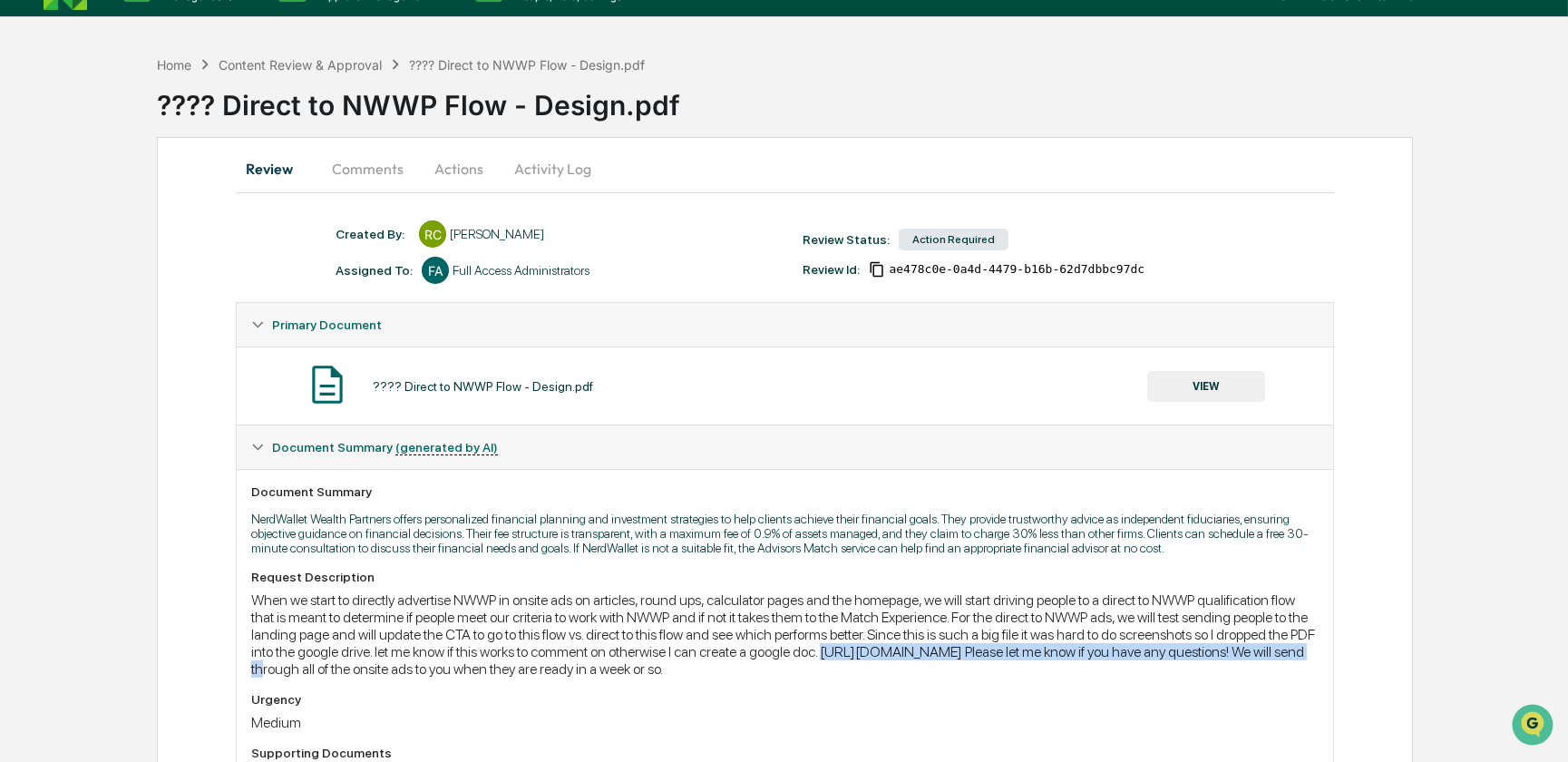
scroll to position [0, 0]
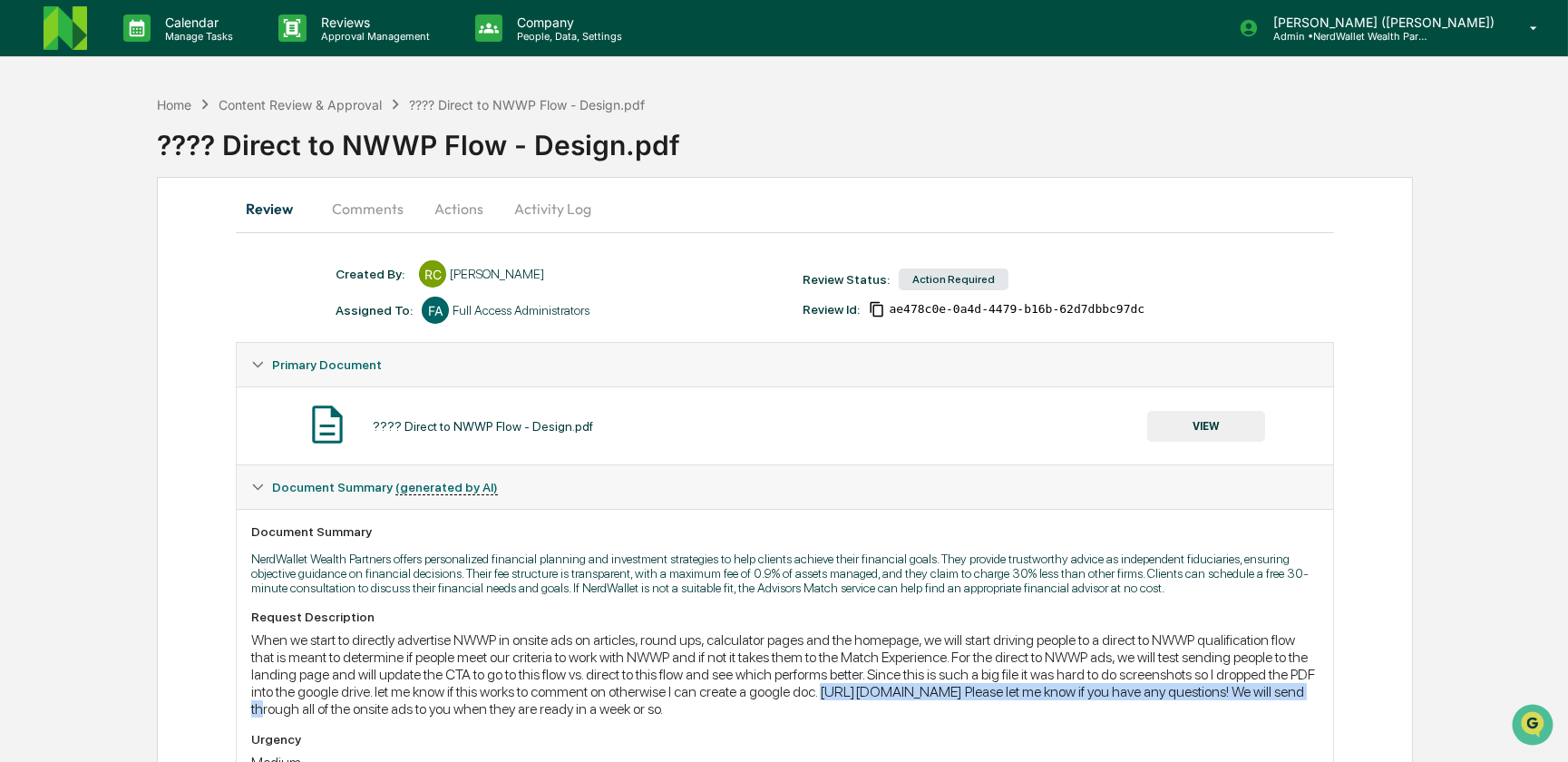
click at [370, 208] on button "Comments" at bounding box center [367, 208] width 101 height 44
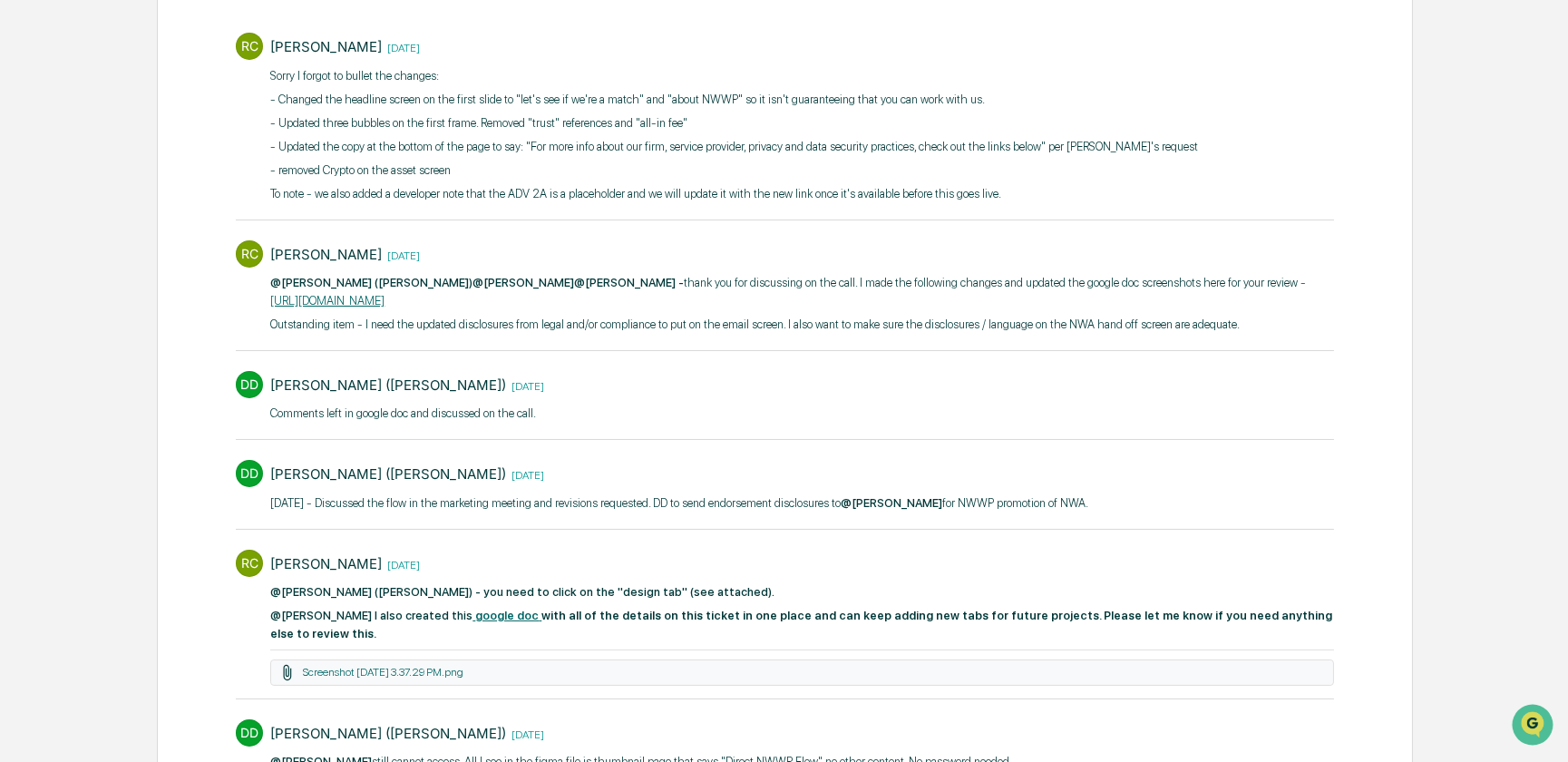
scroll to position [329, 0]
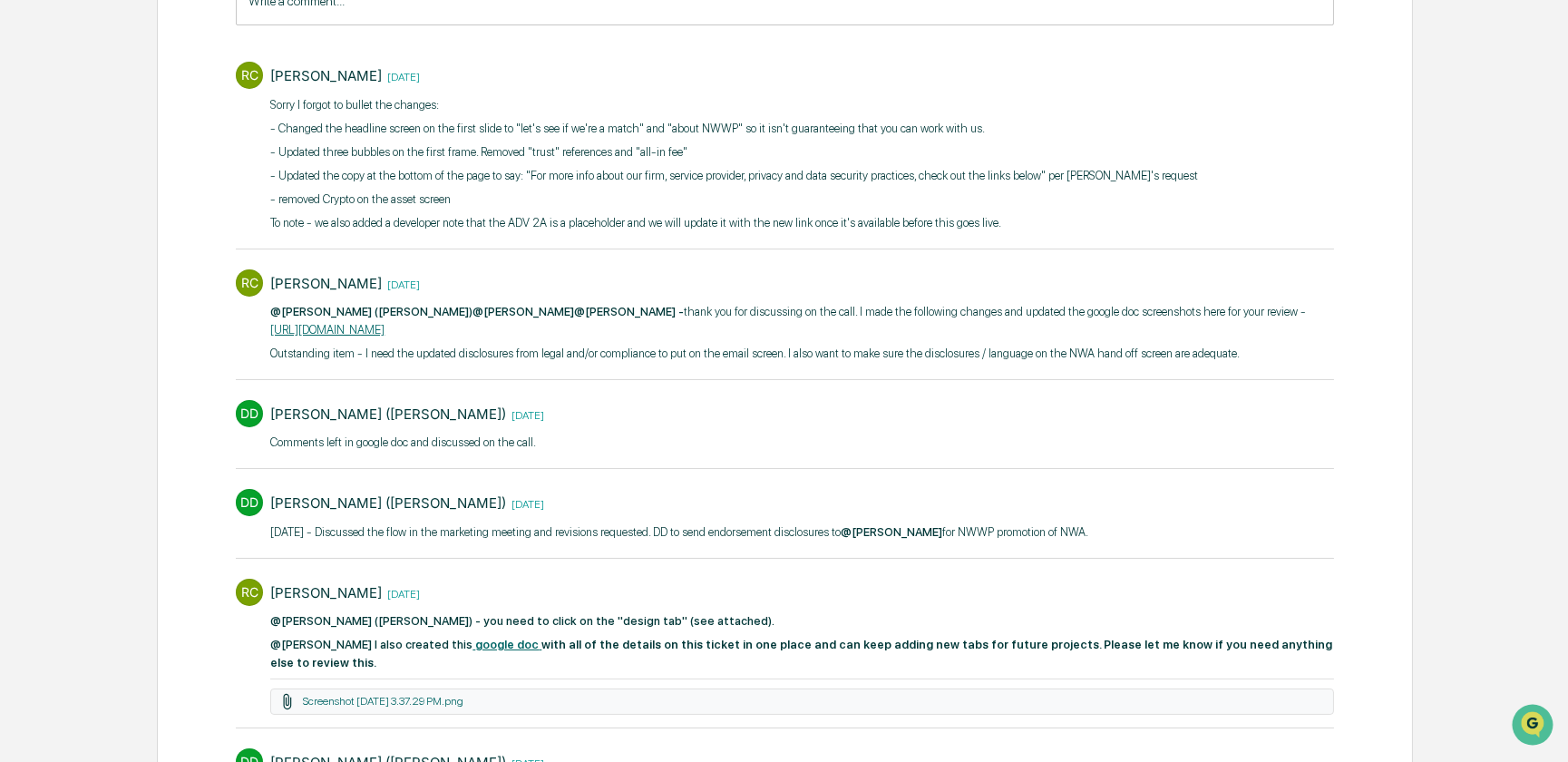
click at [385, 328] on link "[URL][DOMAIN_NAME]" at bounding box center [327, 330] width 114 height 14
